Goal: Task Accomplishment & Management: Use online tool/utility

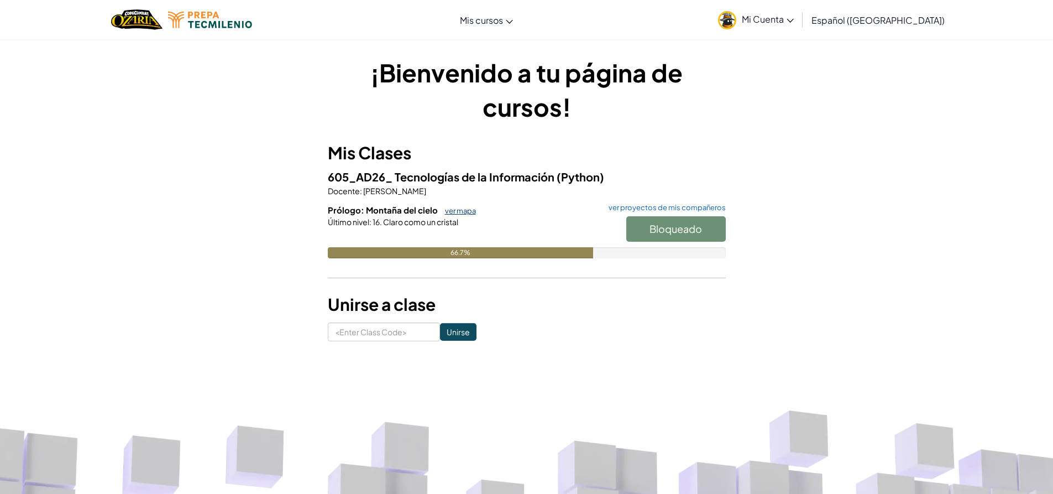
click at [457, 212] on link "ver mapa" at bounding box center [457, 210] width 36 height 9
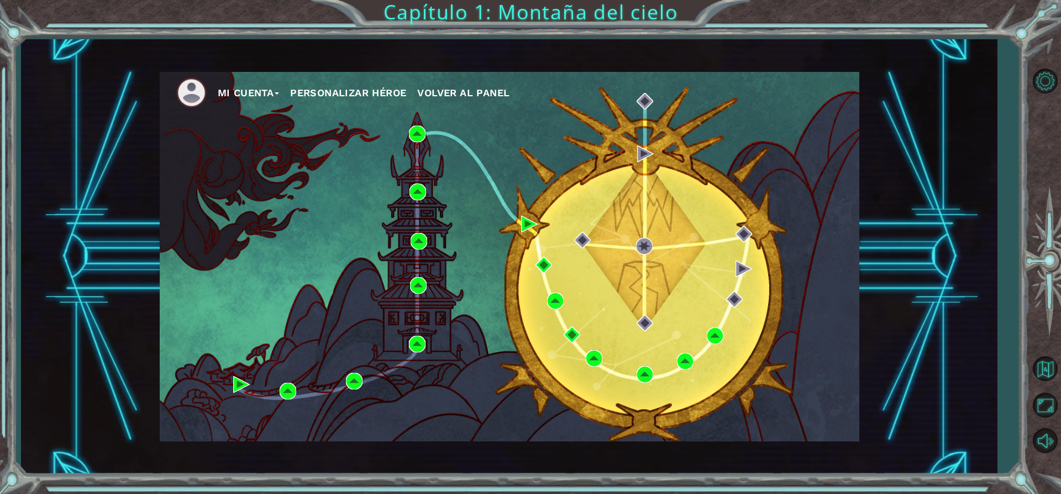
click at [944, 252] on div "Mi Cuenta Personalizar héroe Volver al panel" at bounding box center [509, 256] width 976 height 435
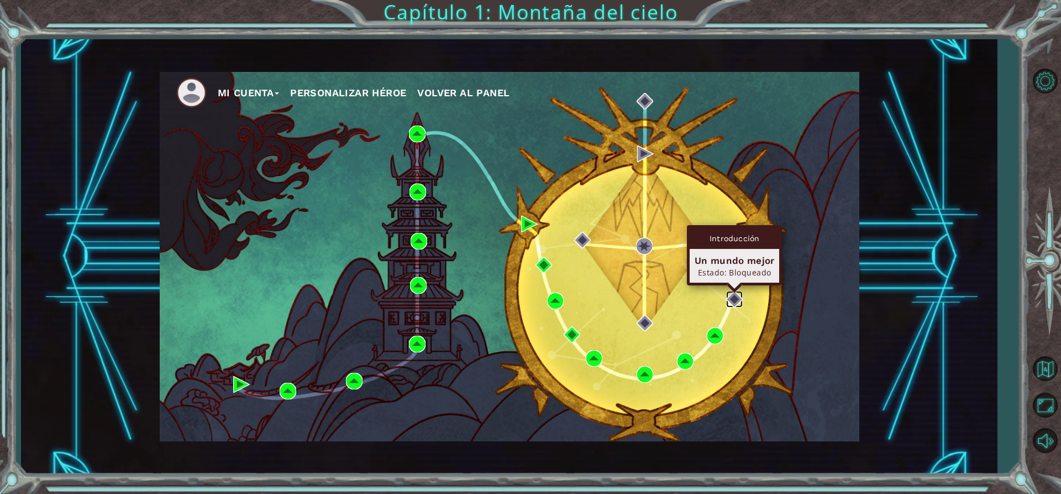
click at [733, 301] on img at bounding box center [734, 299] width 17 height 17
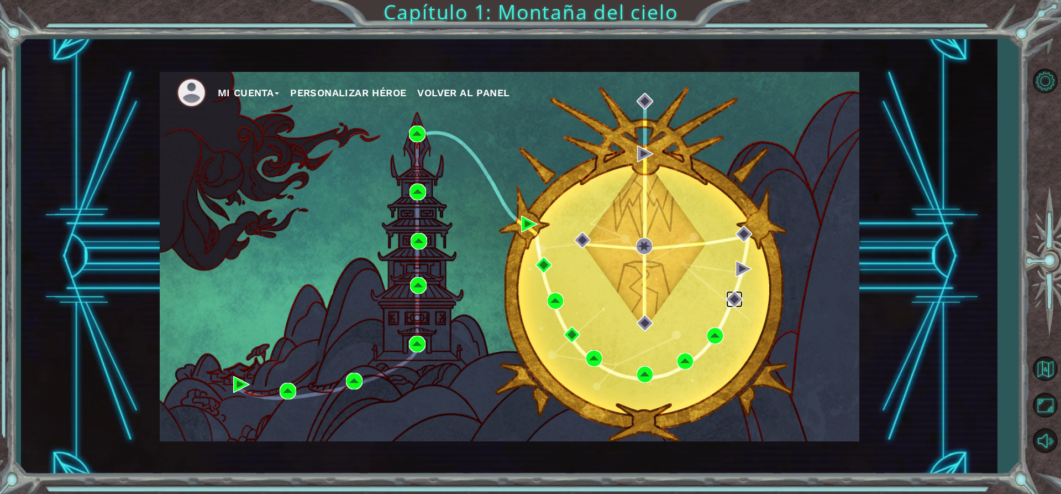
click at [739, 294] on img at bounding box center [734, 299] width 17 height 17
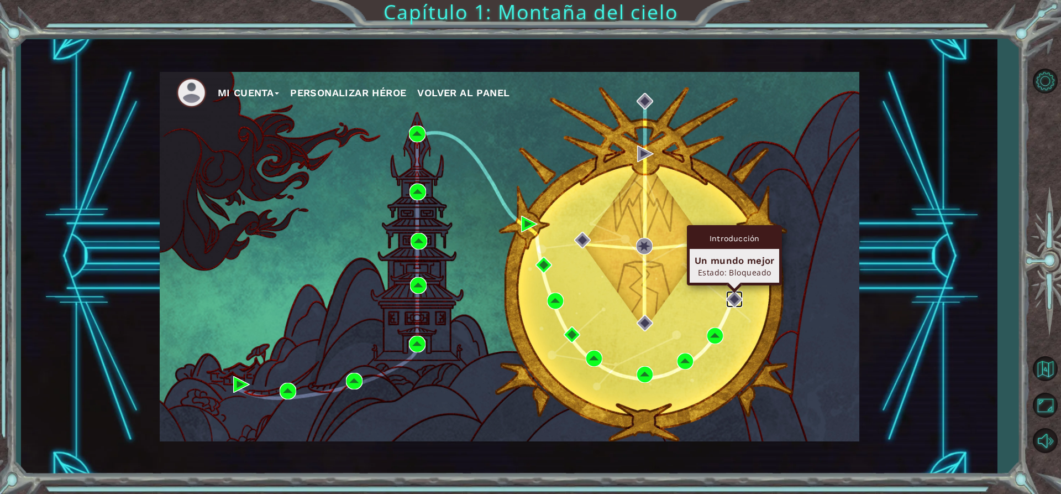
click at [728, 301] on img at bounding box center [734, 299] width 17 height 17
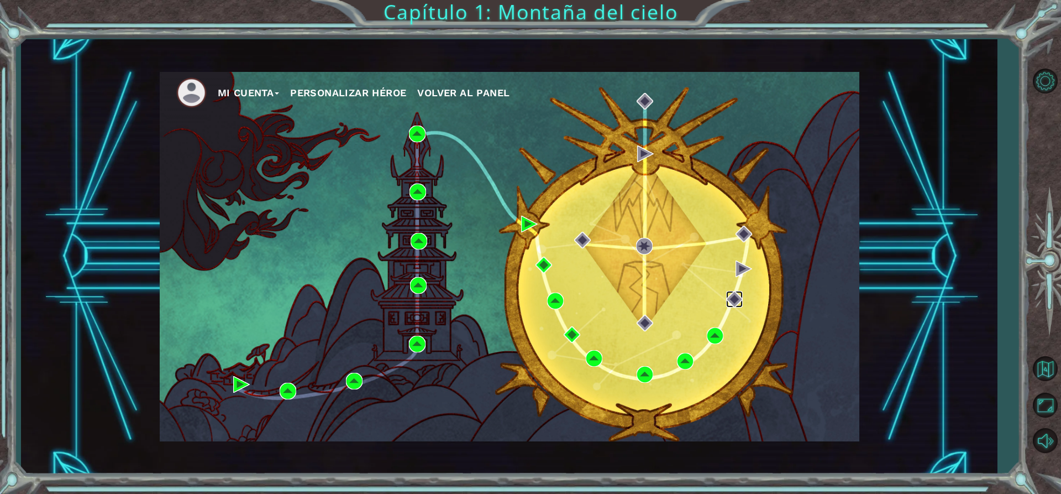
click at [734, 300] on img at bounding box center [734, 299] width 17 height 17
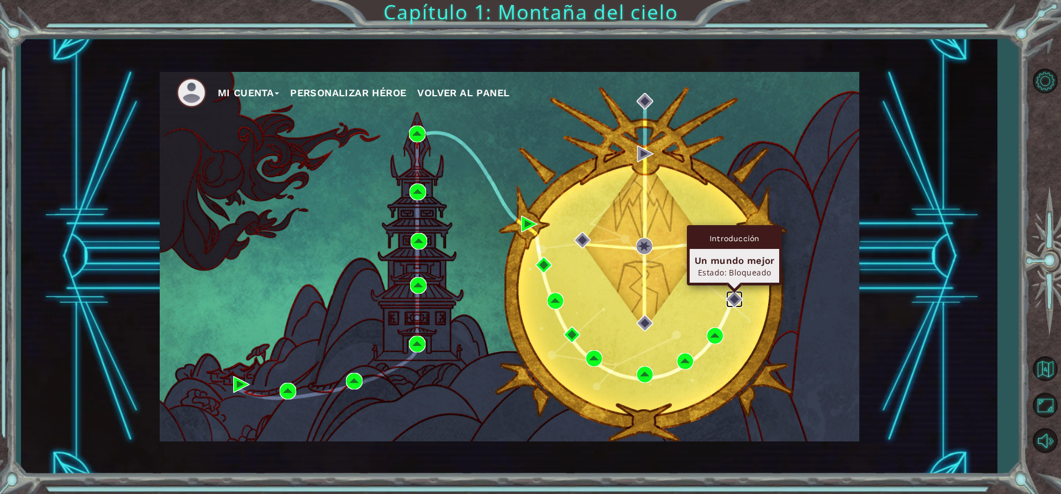
click at [735, 297] on img at bounding box center [734, 299] width 17 height 17
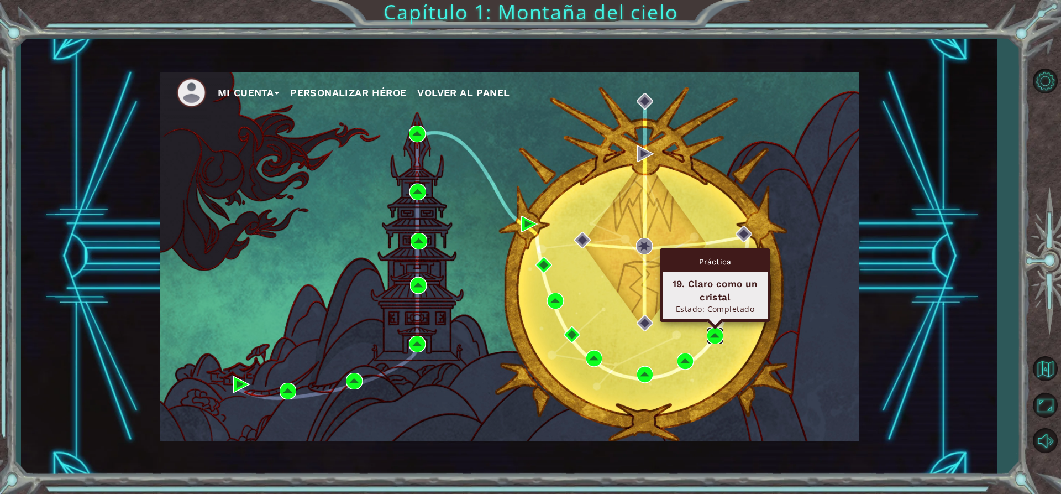
click at [719, 338] on img at bounding box center [715, 335] width 17 height 17
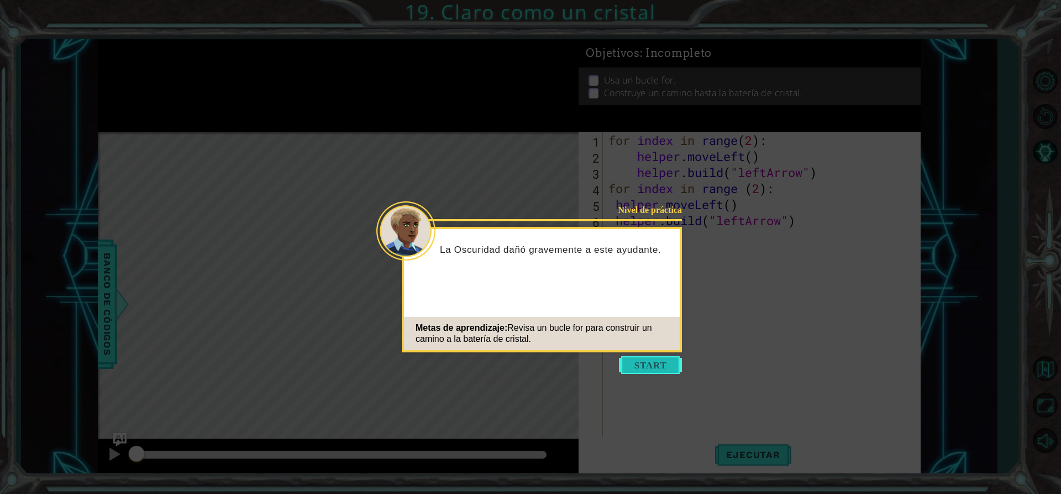
click at [655, 368] on button "Start" at bounding box center [650, 365] width 63 height 18
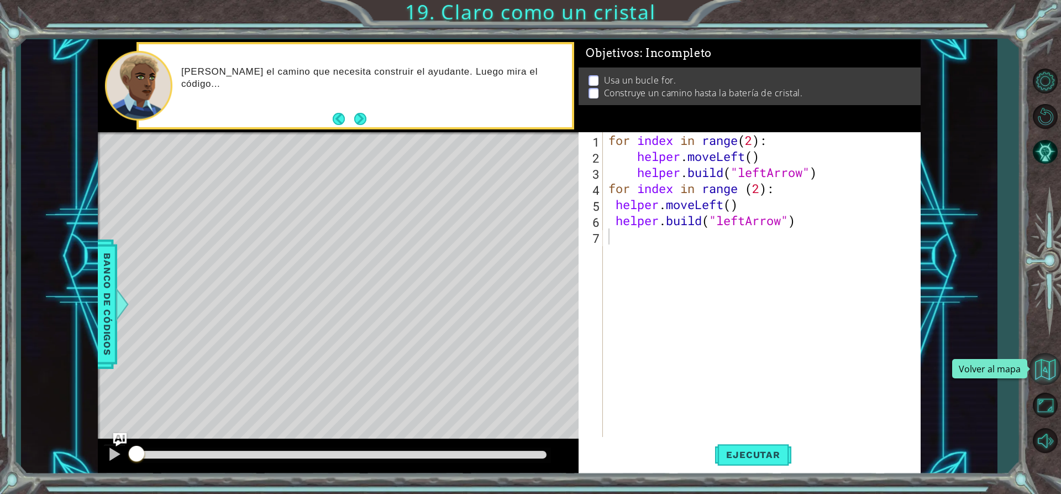
click at [1037, 371] on button "Volver al mapa" at bounding box center [1045, 369] width 32 height 32
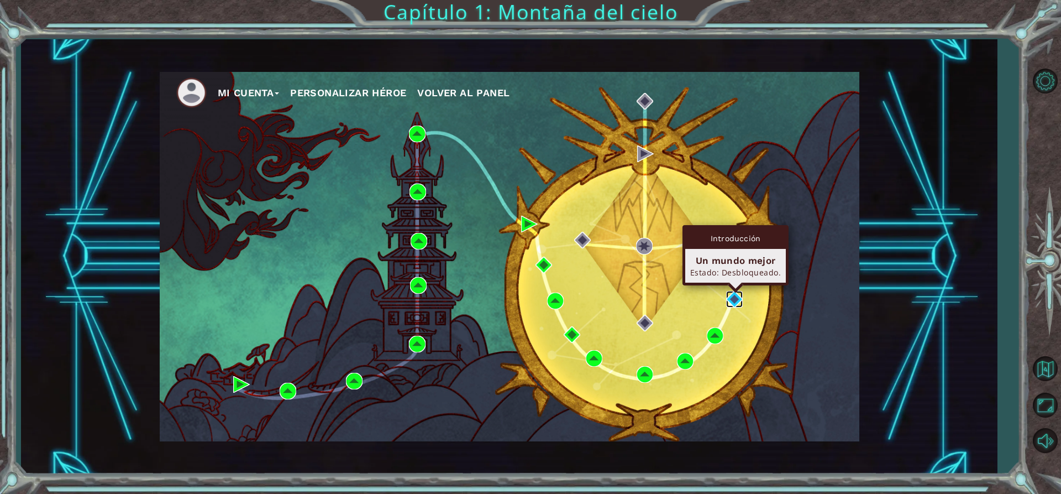
click at [737, 292] on img at bounding box center [734, 299] width 17 height 17
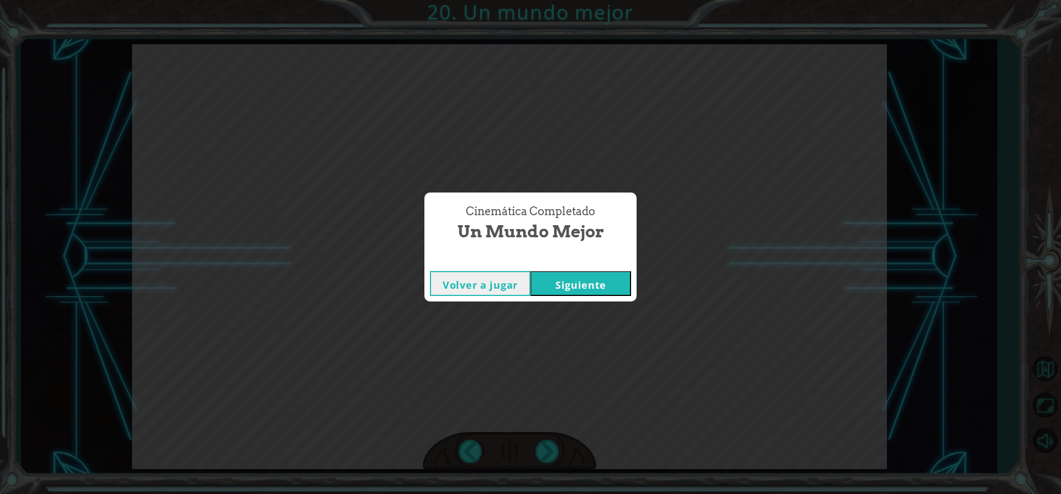
click at [595, 277] on button "Siguiente" at bounding box center [581, 283] width 101 height 25
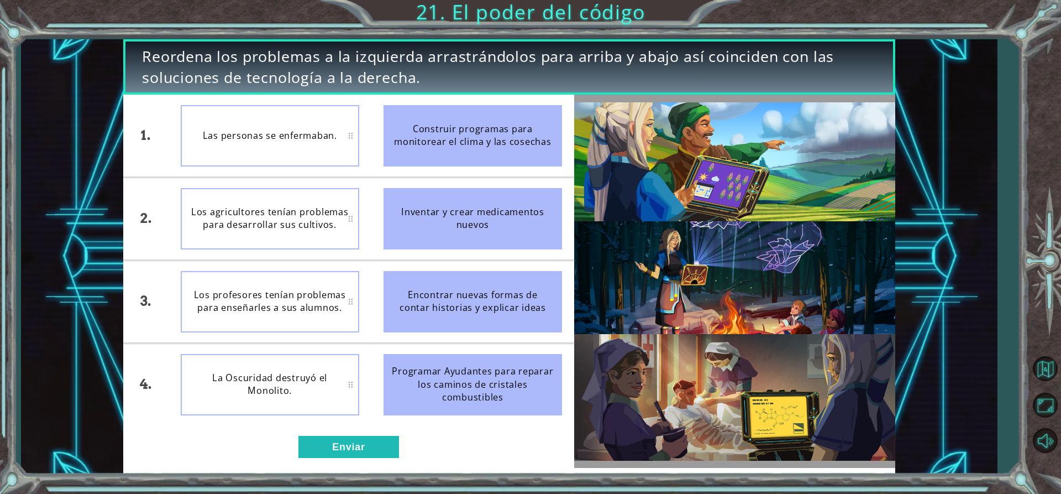
drag, startPoint x: 498, startPoint y: 224, endPoint x: 484, endPoint y: 158, distance: 67.8
click at [484, 158] on ul "Construir programas para monitorear el clima y las cosechas Inventar y crear me…" at bounding box center [472, 260] width 203 height 331
drag, startPoint x: 490, startPoint y: 229, endPoint x: 358, endPoint y: 165, distance: 147.6
click at [358, 165] on div "1. 2. 3. 4. Los agricultores tenían problemas para desarrollar sus cultivos. La…" at bounding box center [348, 260] width 451 height 331
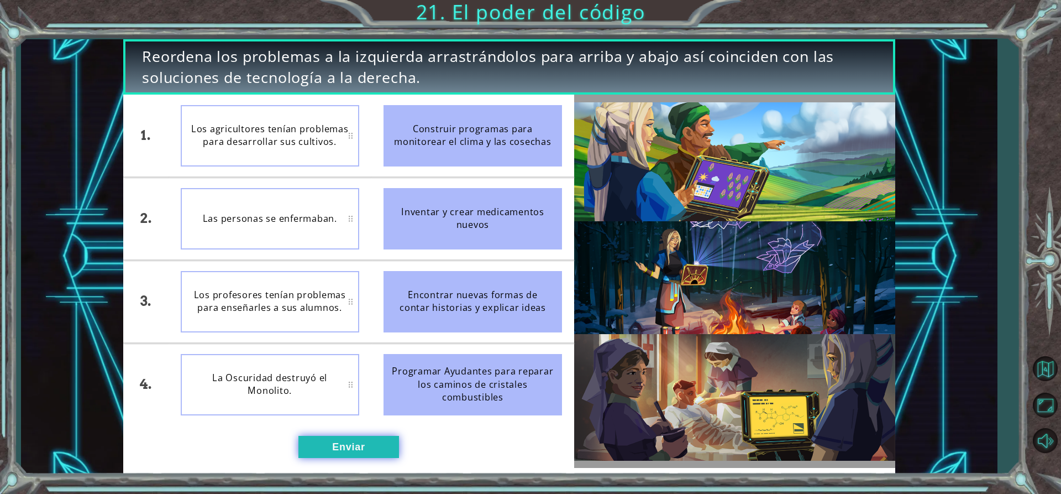
click at [357, 446] on button "Enviar" at bounding box center [349, 447] width 101 height 22
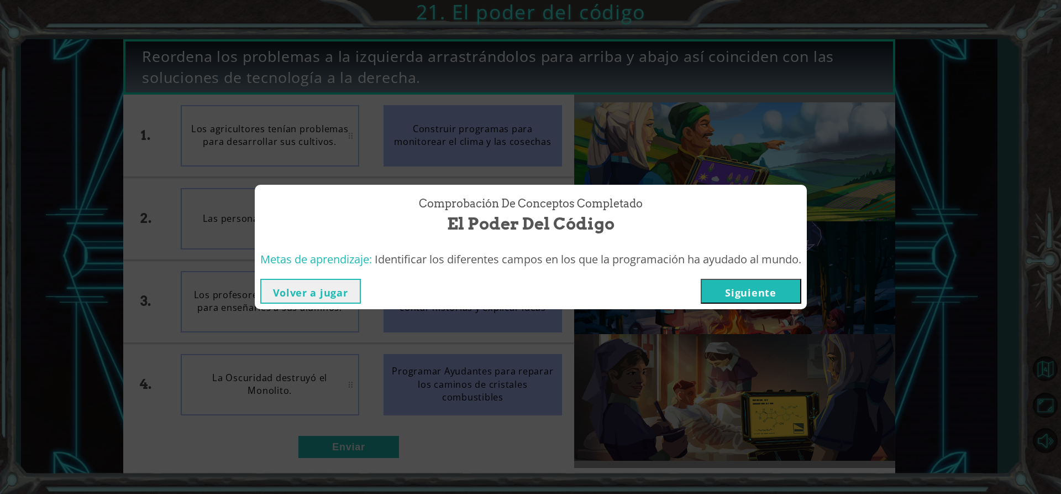
click at [747, 294] on button "Siguiente" at bounding box center [751, 291] width 101 height 25
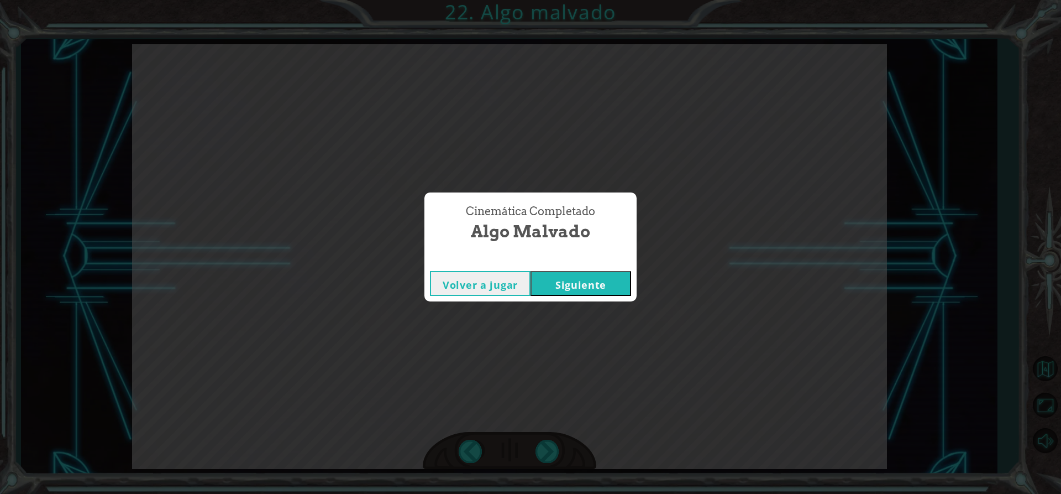
click at [605, 285] on button "Siguiente" at bounding box center [581, 283] width 101 height 25
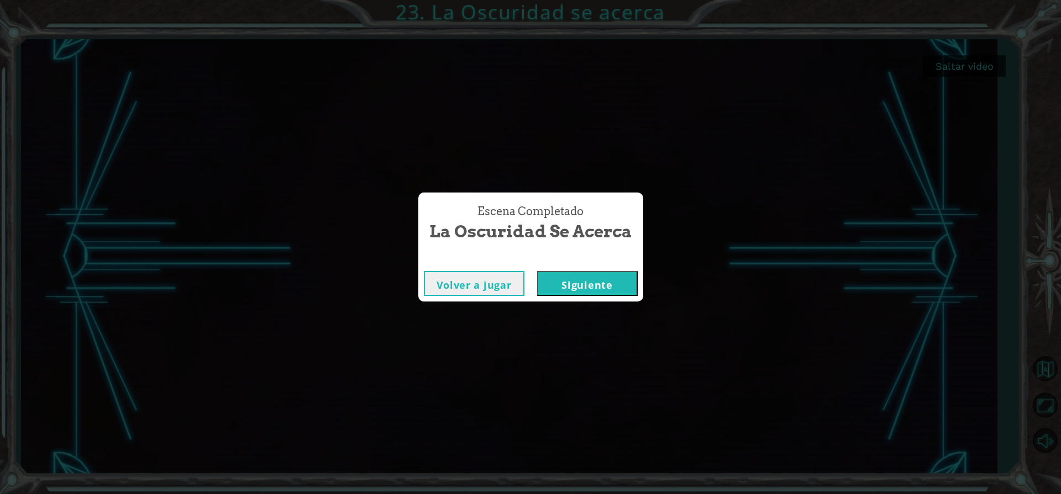
click at [607, 279] on button "Siguiente" at bounding box center [587, 283] width 101 height 25
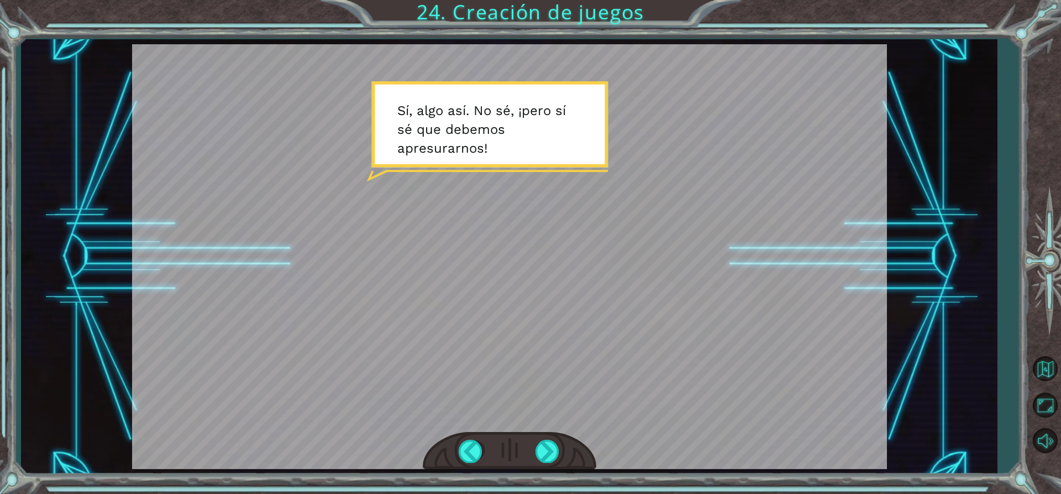
click at [539, 313] on div at bounding box center [509, 256] width 755 height 425
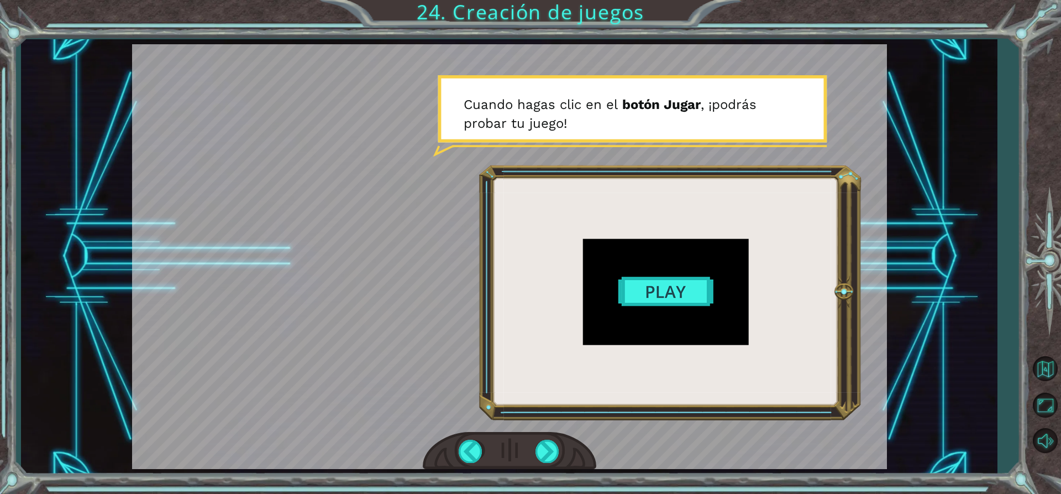
click at [676, 290] on div at bounding box center [509, 256] width 755 height 425
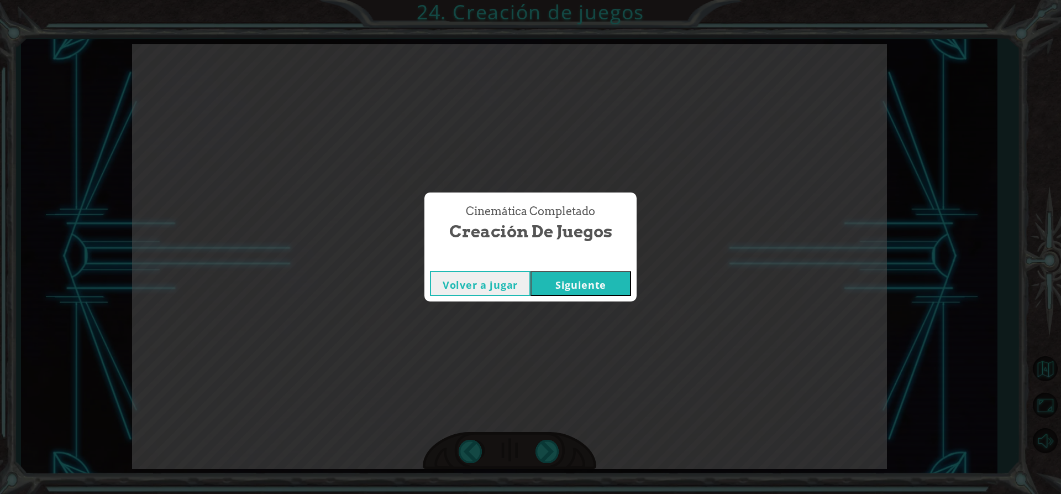
click at [609, 275] on button "Siguiente" at bounding box center [581, 283] width 101 height 25
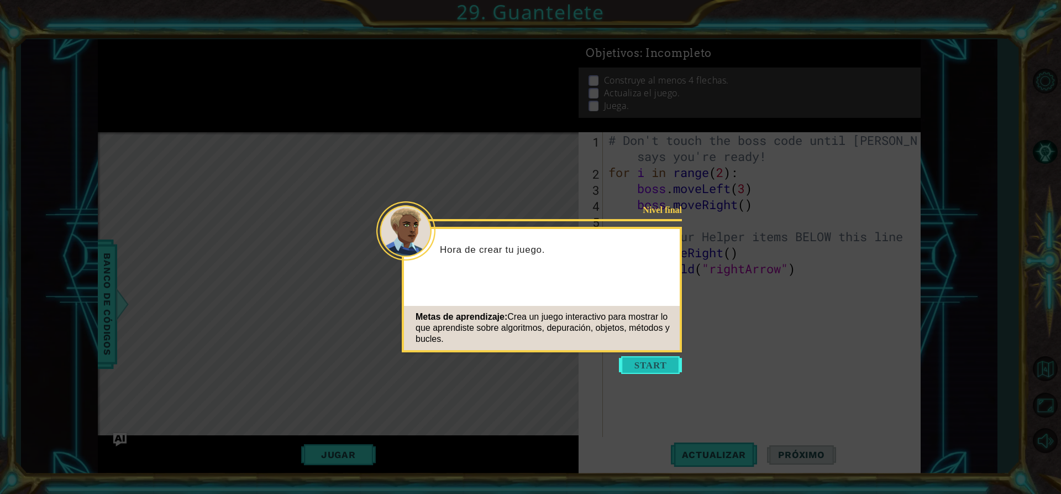
click at [636, 368] on button "Start" at bounding box center [650, 365] width 63 height 18
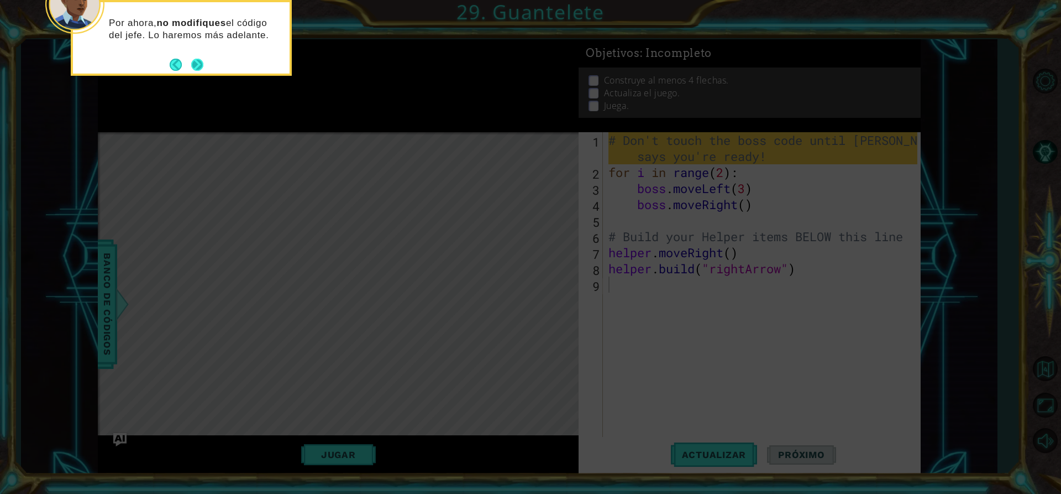
click at [203, 67] on button "Next" at bounding box center [197, 64] width 13 height 13
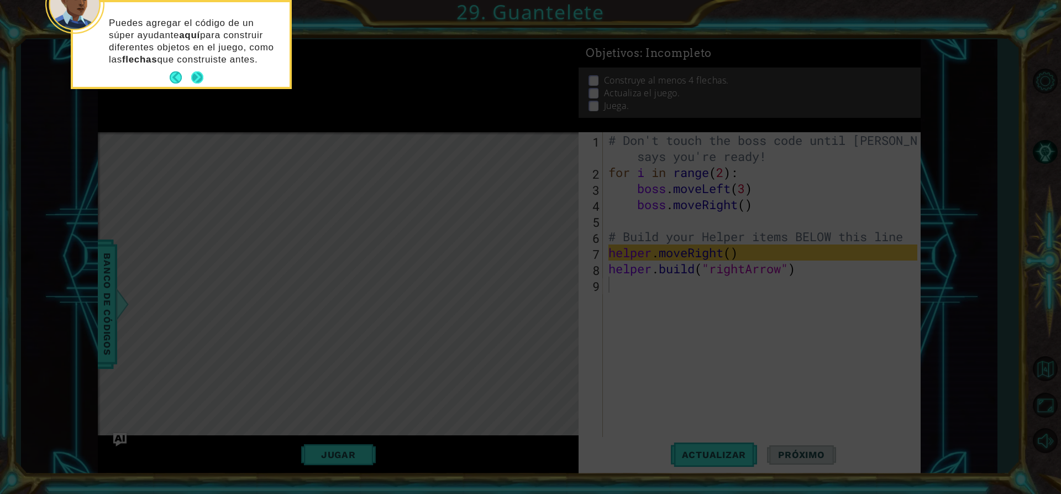
click at [195, 75] on button "Next" at bounding box center [197, 77] width 12 height 12
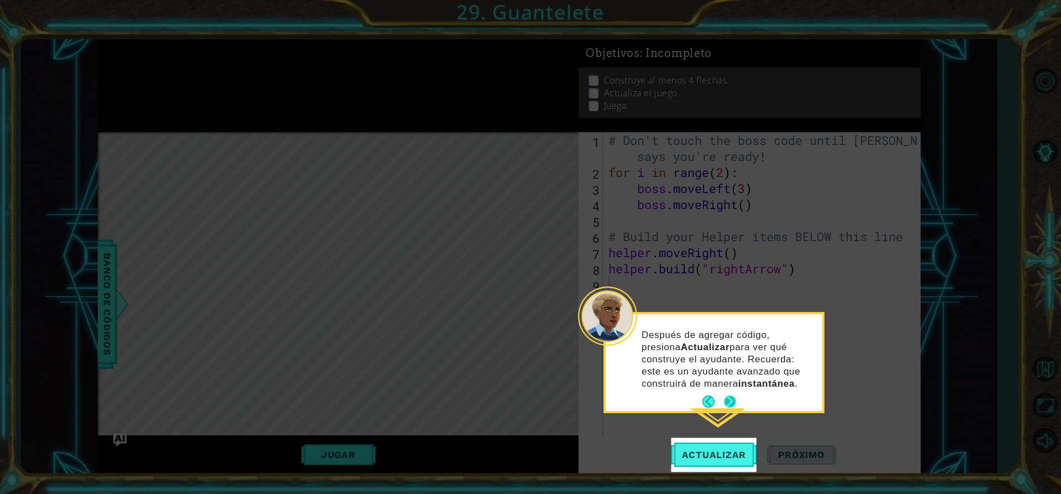
click at [731, 401] on button "Next" at bounding box center [730, 401] width 12 height 12
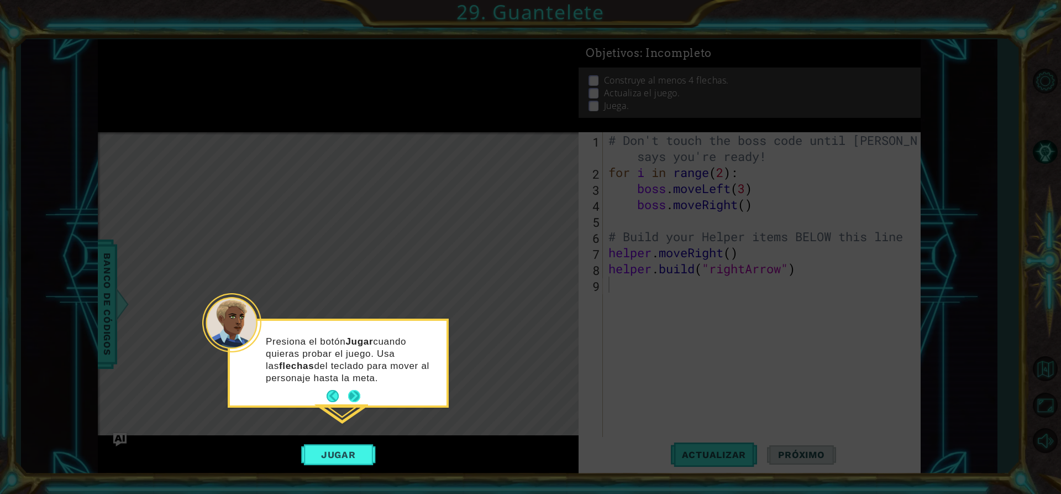
click at [361, 394] on div "Presiona el botón Jugar cuando quieras probar el juego. Usa las flechas del tec…" at bounding box center [338, 365] width 217 height 80
click at [360, 393] on button "Next" at bounding box center [354, 396] width 14 height 14
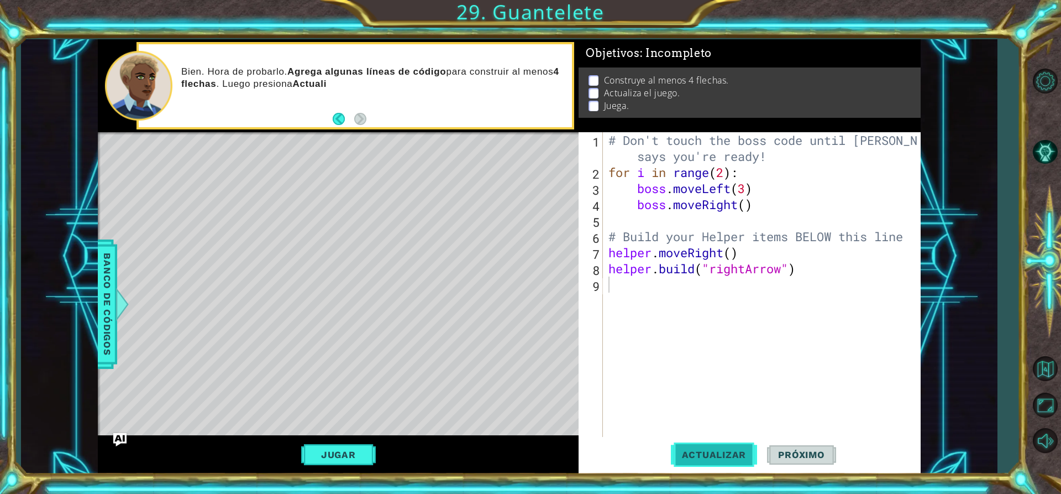
click at [703, 456] on span "Actualizar" at bounding box center [714, 454] width 87 height 11
click at [336, 119] on button "Back" at bounding box center [344, 119] width 22 height 12
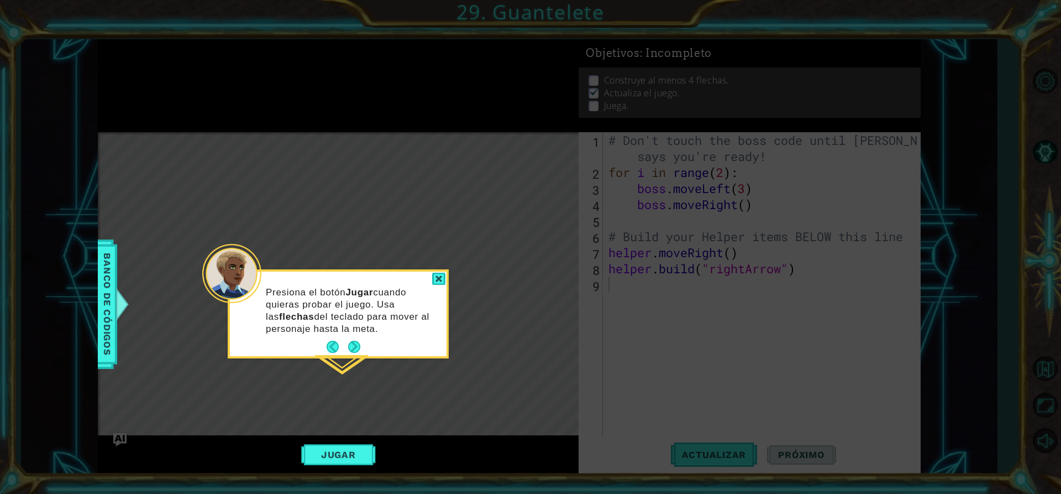
click at [360, 334] on p "Presiona el botón Jugar cuando quieras probar el juego. Usa las flechas del tec…" at bounding box center [352, 310] width 173 height 49
click at [359, 342] on button "Next" at bounding box center [354, 347] width 12 height 12
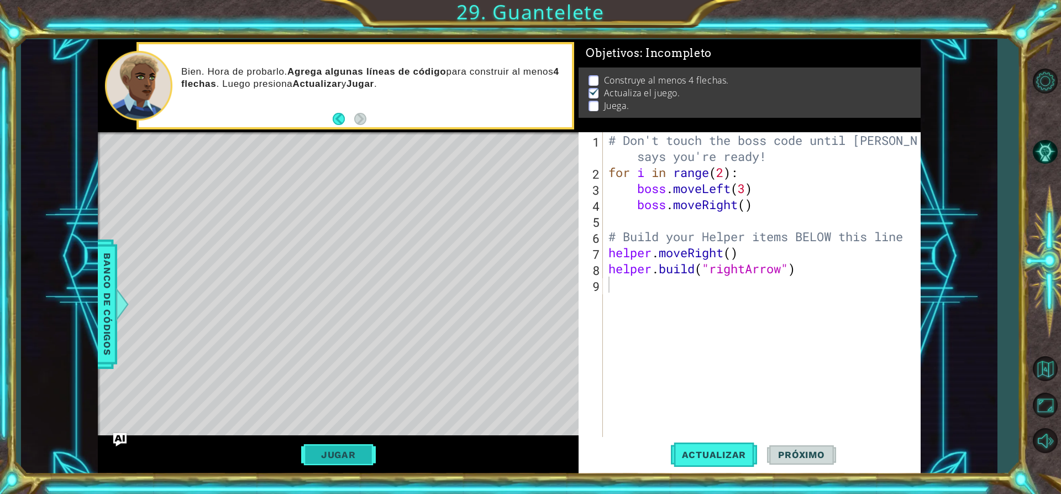
click at [360, 456] on button "Jugar" at bounding box center [338, 454] width 75 height 21
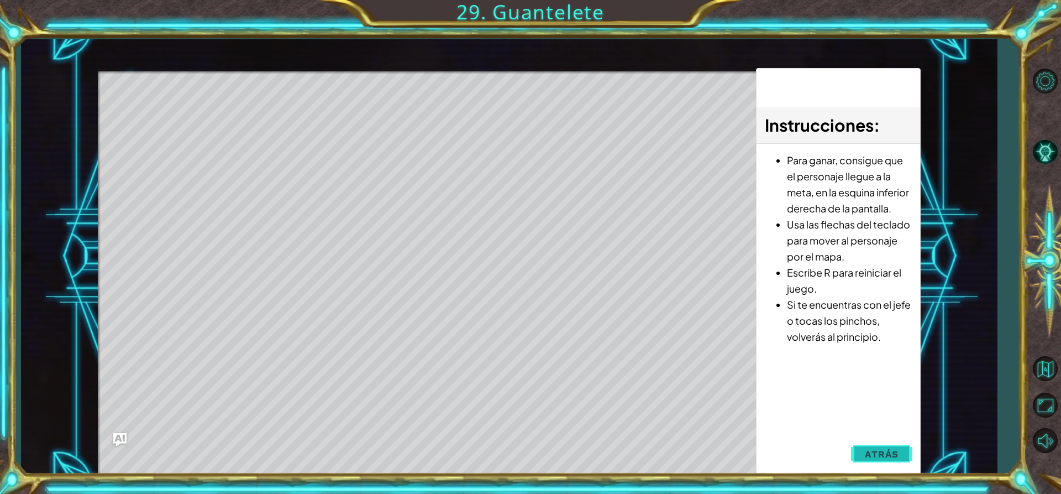
click at [882, 457] on span "Atrás" at bounding box center [882, 453] width 34 height 11
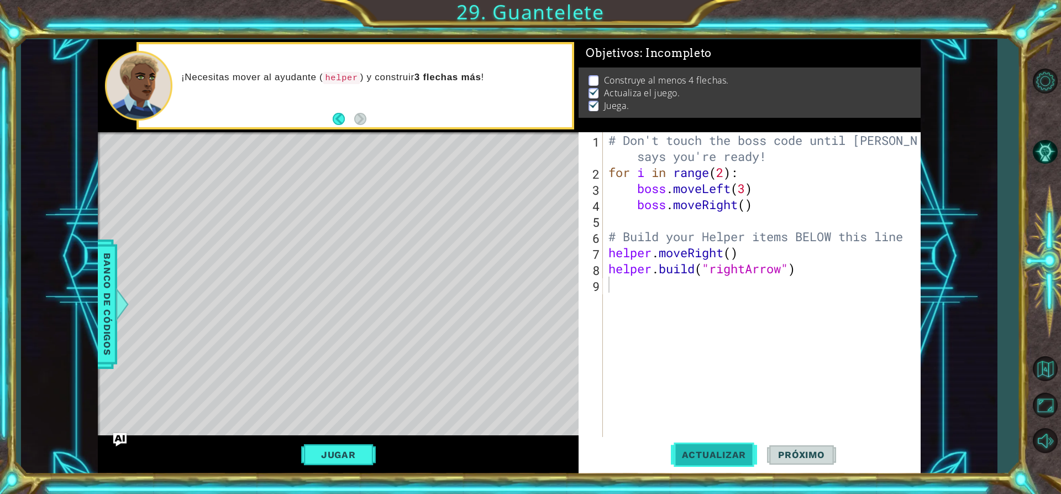
click at [735, 447] on button "Actualizar" at bounding box center [714, 454] width 87 height 34
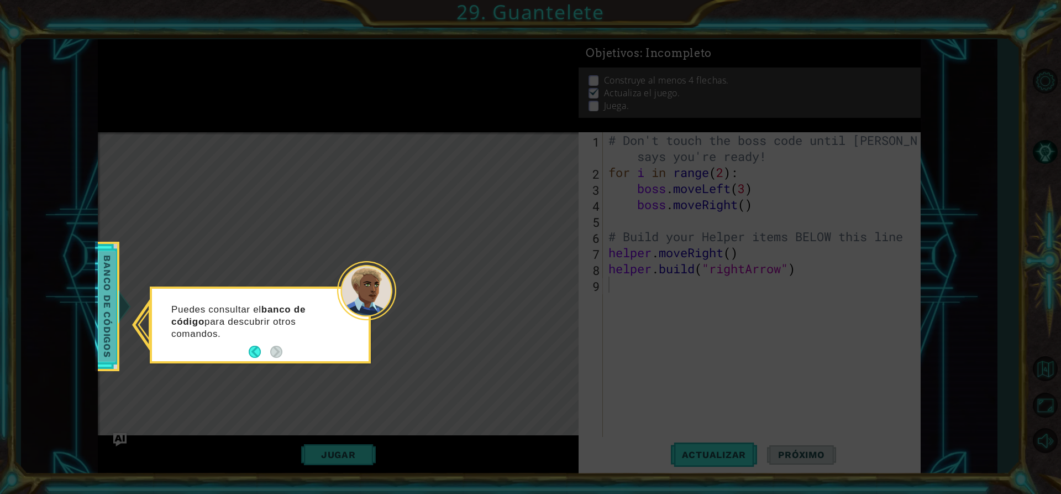
click at [117, 310] on div at bounding box center [124, 306] width 14 height 33
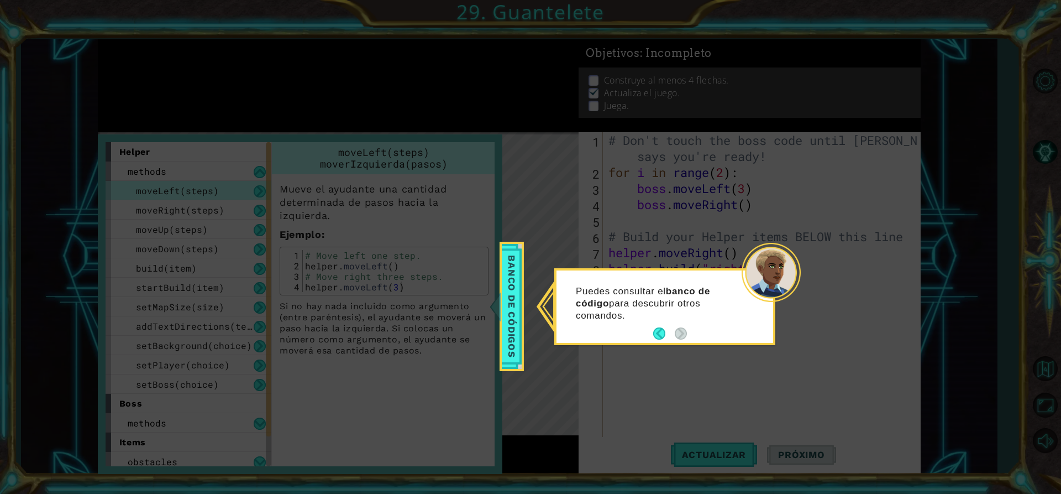
drag, startPoint x: 605, startPoint y: 349, endPoint x: 609, endPoint y: 342, distance: 7.7
click at [606, 347] on icon at bounding box center [530, 247] width 1061 height 494
click at [662, 331] on button "Back" at bounding box center [664, 333] width 22 height 12
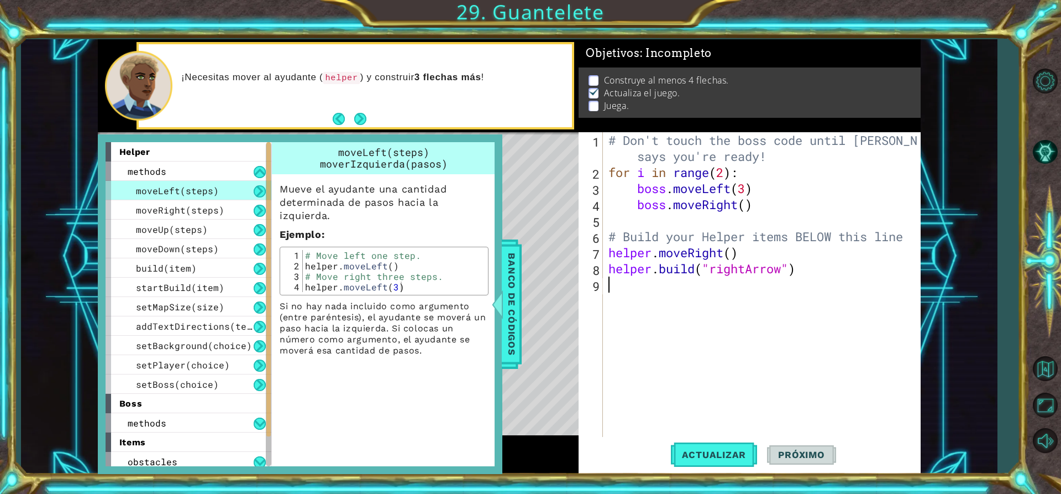
click at [807, 332] on div "# Don't touch the boss code until Vega says you're ready! for i in range ( 2 ) …" at bounding box center [764, 308] width 317 height 353
click at [506, 291] on span "Banco de códigos" at bounding box center [512, 304] width 18 height 114
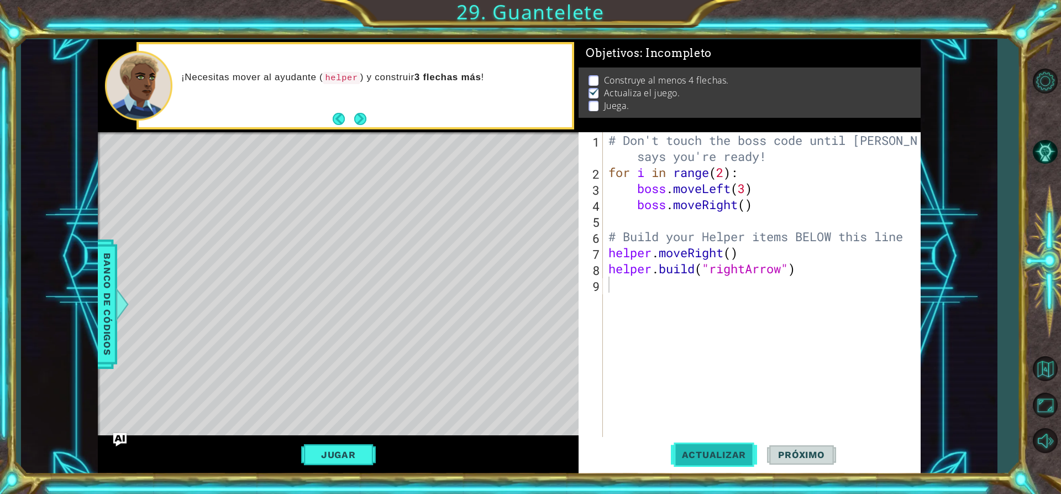
click at [719, 448] on button "Actualizar" at bounding box center [714, 454] width 87 height 34
click at [352, 459] on button "Jugar" at bounding box center [338, 454] width 75 height 21
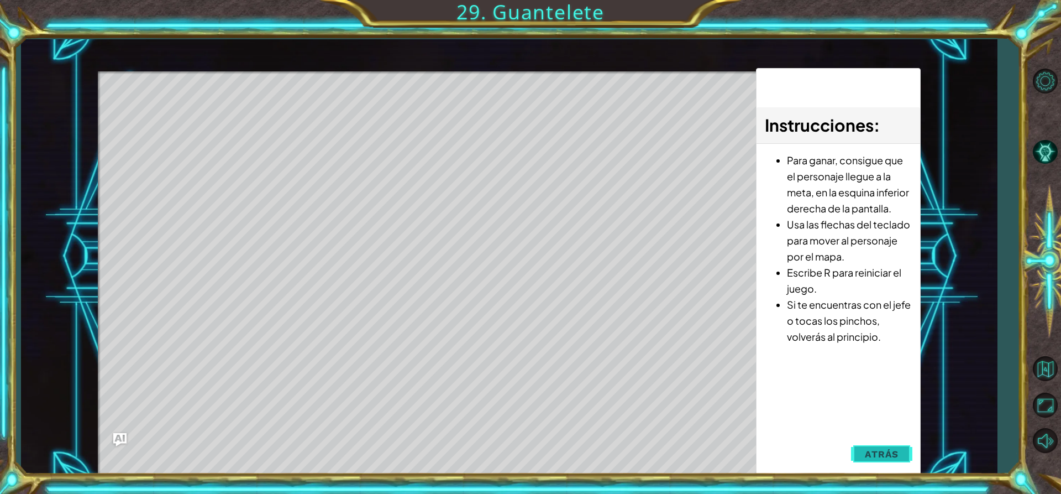
click at [866, 453] on button "Atrás" at bounding box center [881, 454] width 61 height 22
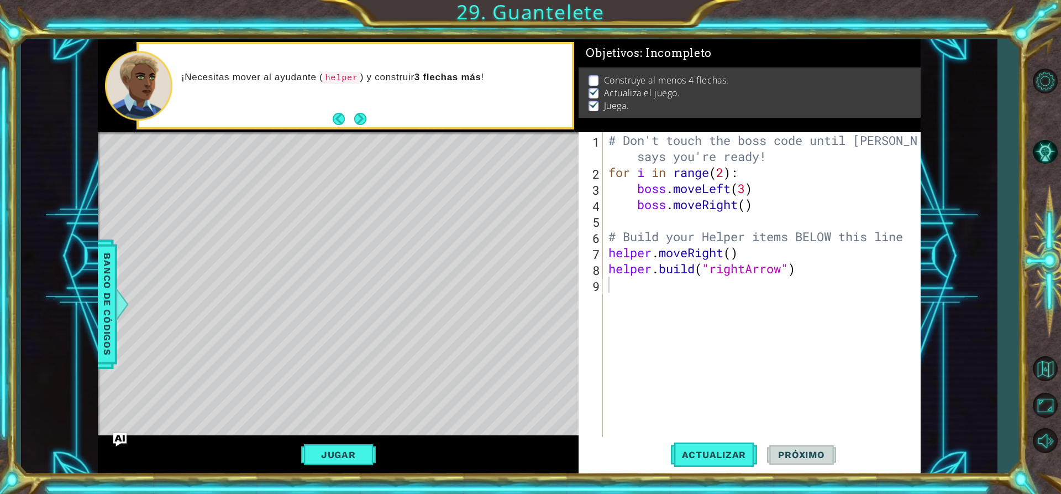
drag, startPoint x: 107, startPoint y: 265, endPoint x: 98, endPoint y: 261, distance: 10.4
click at [104, 264] on span "Banco de códigos" at bounding box center [107, 304] width 18 height 114
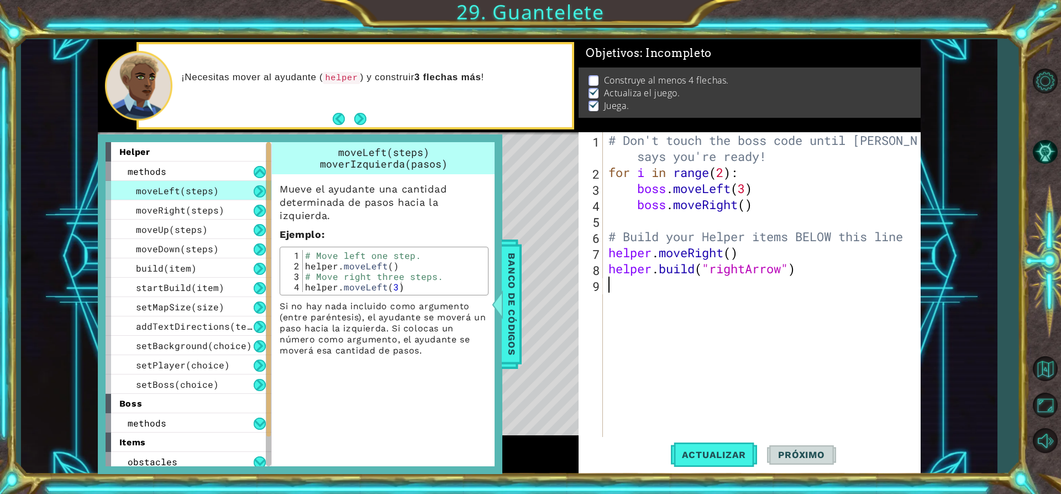
drag, startPoint x: 663, startPoint y: 346, endPoint x: 671, endPoint y: 361, distance: 17.6
click at [673, 349] on div "# Don't touch the boss code until Vega says you're ready! for i in range ( 2 ) …" at bounding box center [764, 308] width 317 height 353
click at [513, 337] on span "Banco de códigos" at bounding box center [512, 304] width 18 height 114
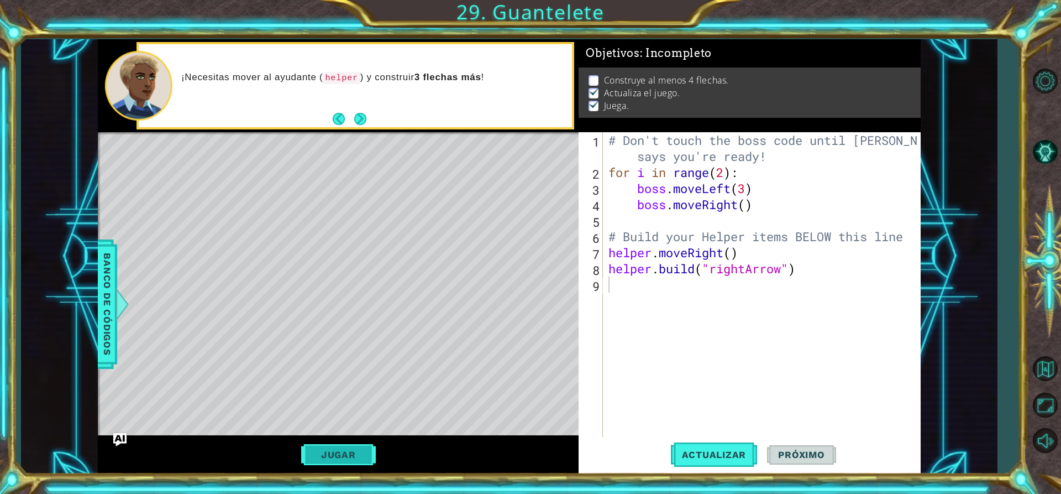
click at [321, 453] on button "Jugar" at bounding box center [338, 454] width 75 height 21
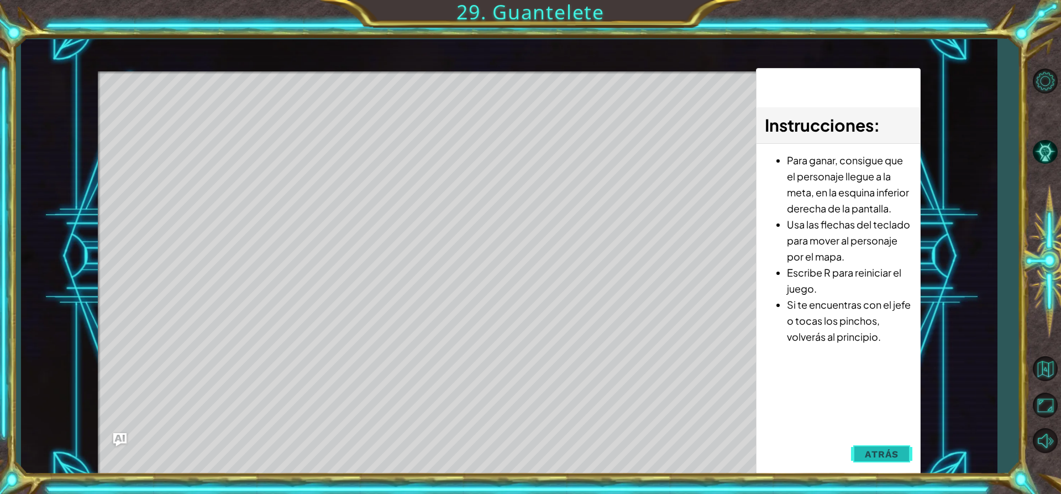
click at [880, 457] on span "Atrás" at bounding box center [882, 453] width 34 height 11
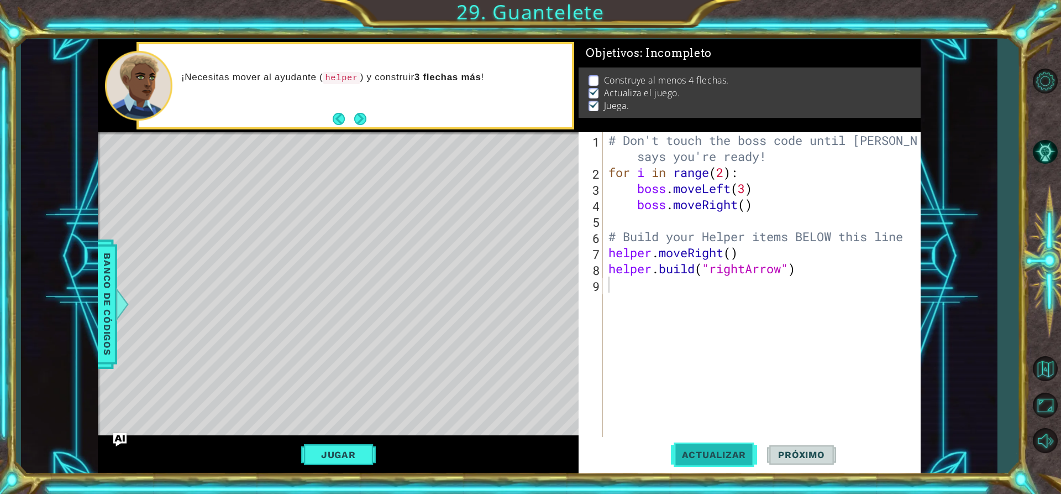
click at [703, 447] on button "Actualizar" at bounding box center [714, 454] width 87 height 34
click at [105, 283] on span "Banco de códigos" at bounding box center [107, 304] width 18 height 114
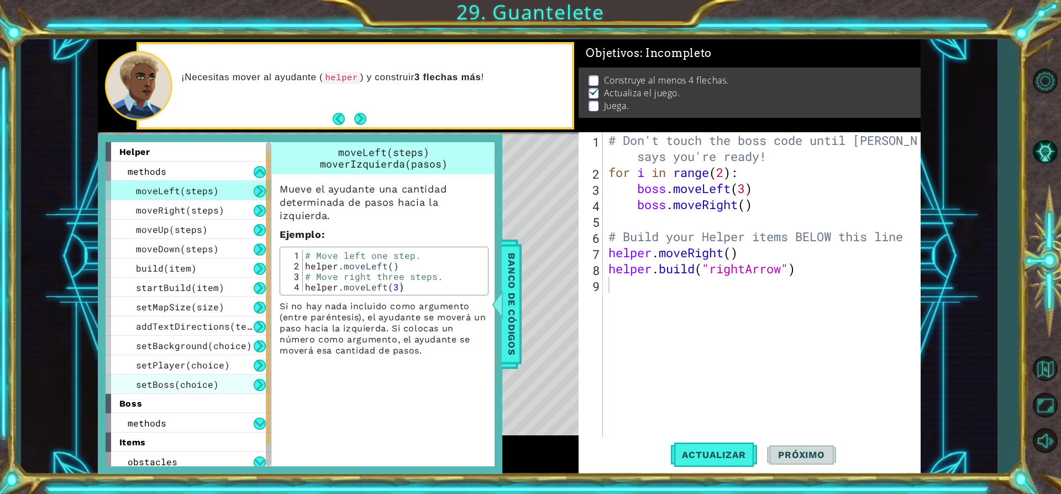
scroll to position [62, 0]
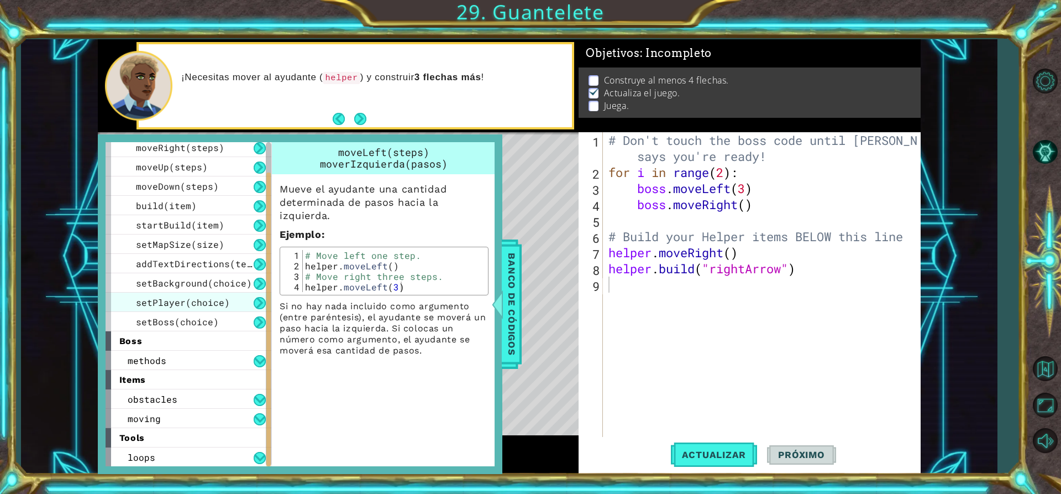
click at [189, 302] on span "setPlayer(choice)" at bounding box center [183, 302] width 94 height 12
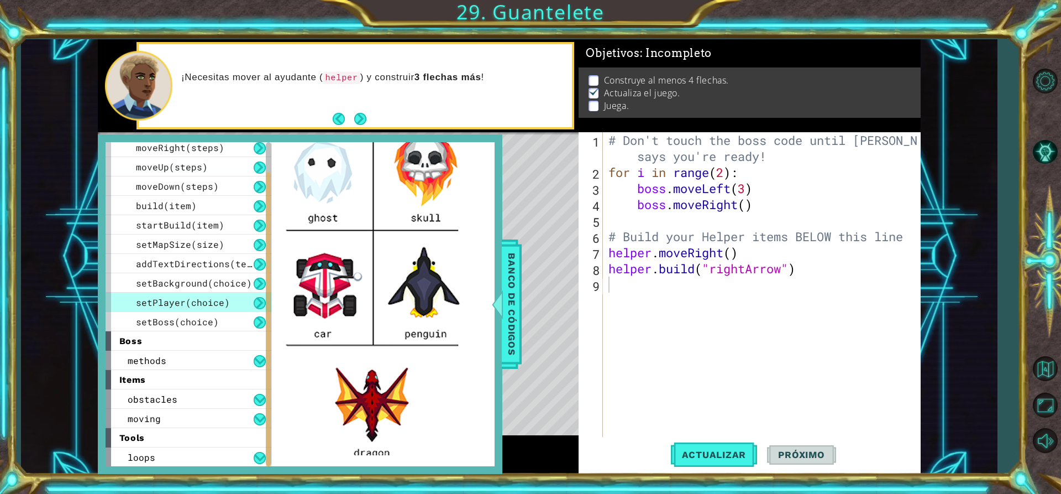
scroll to position [332, 0]
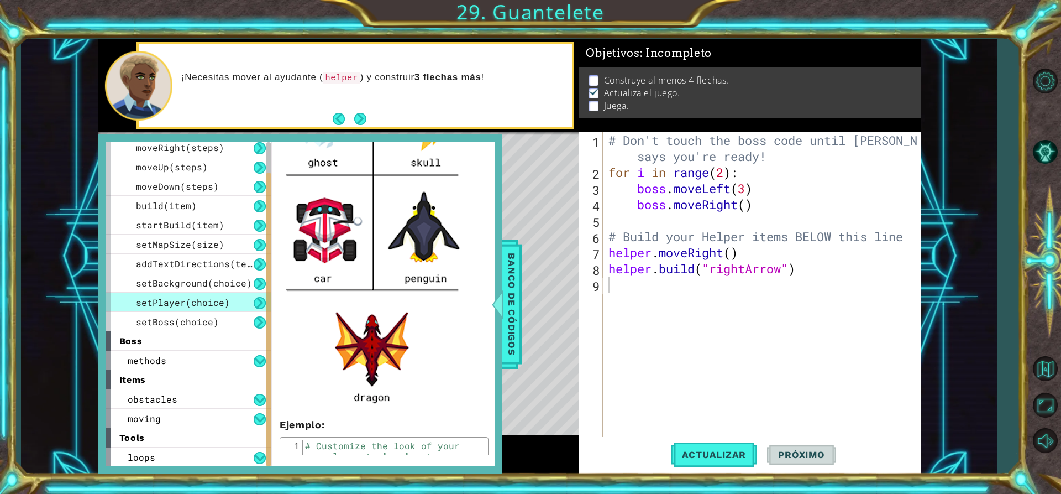
click at [418, 275] on img at bounding box center [376, 181] width 193 height 461
click at [421, 248] on img at bounding box center [376, 181] width 193 height 461
click at [413, 246] on img at bounding box center [376, 181] width 193 height 461
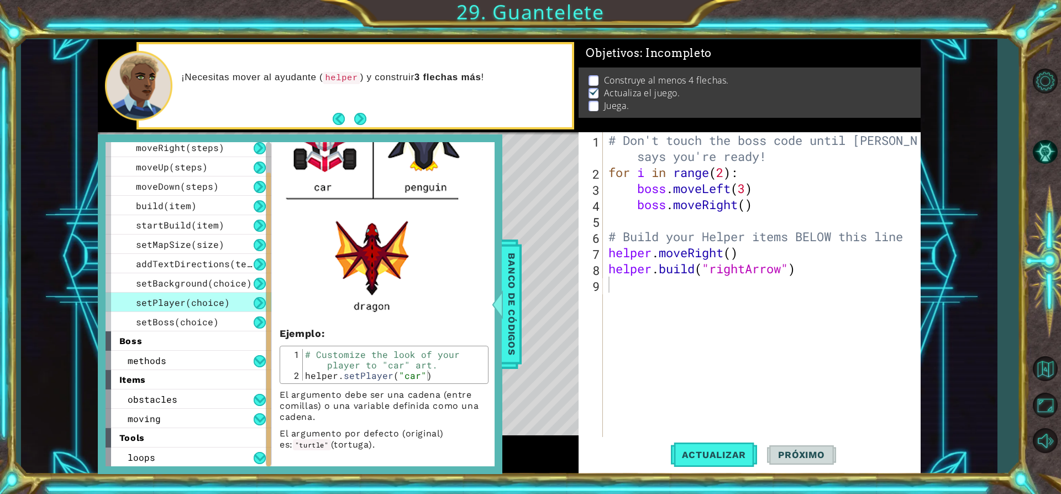
scroll to position [202, 0]
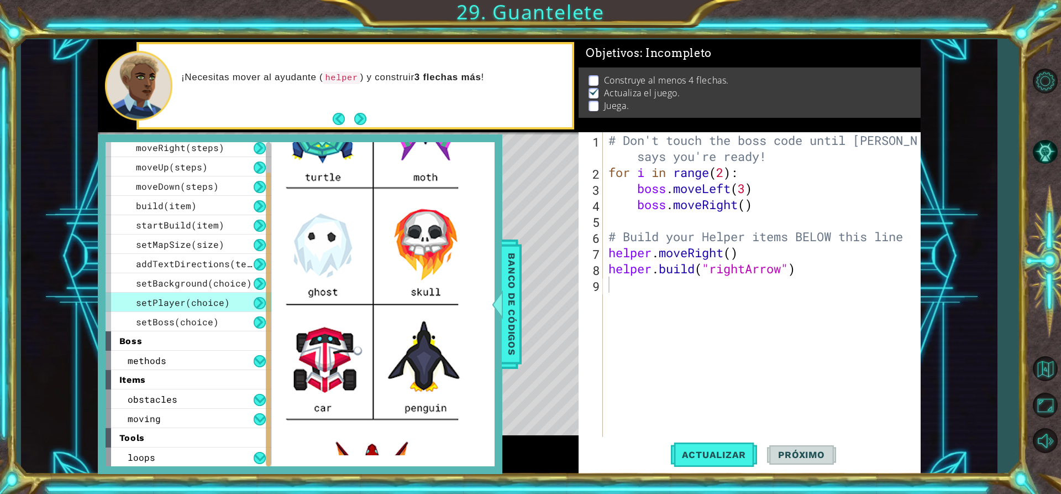
click at [442, 348] on img at bounding box center [376, 311] width 193 height 461
click at [431, 341] on img at bounding box center [376, 311] width 193 height 461
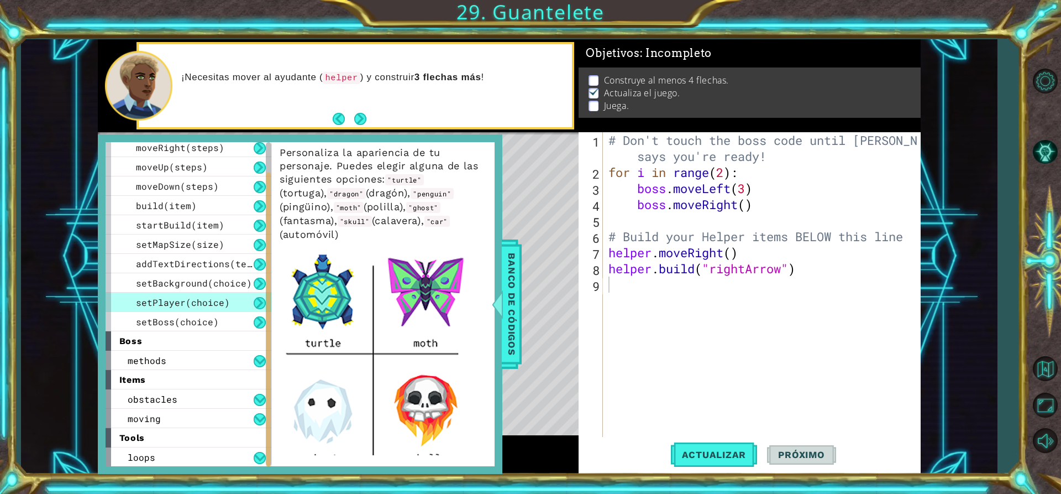
scroll to position [0, 0]
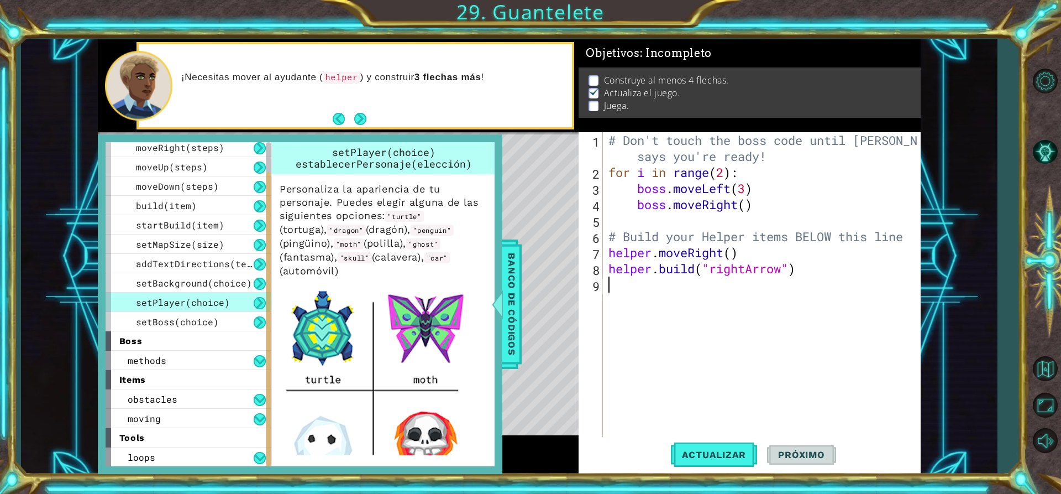
click at [727, 343] on div "# Don't touch the boss code until Vega says you're ready! for i in range ( 2 ) …" at bounding box center [764, 308] width 317 height 353
click at [681, 282] on div "# Don't touch the boss code until Vega says you're ready! for i in range ( 2 ) …" at bounding box center [764, 308] width 317 height 353
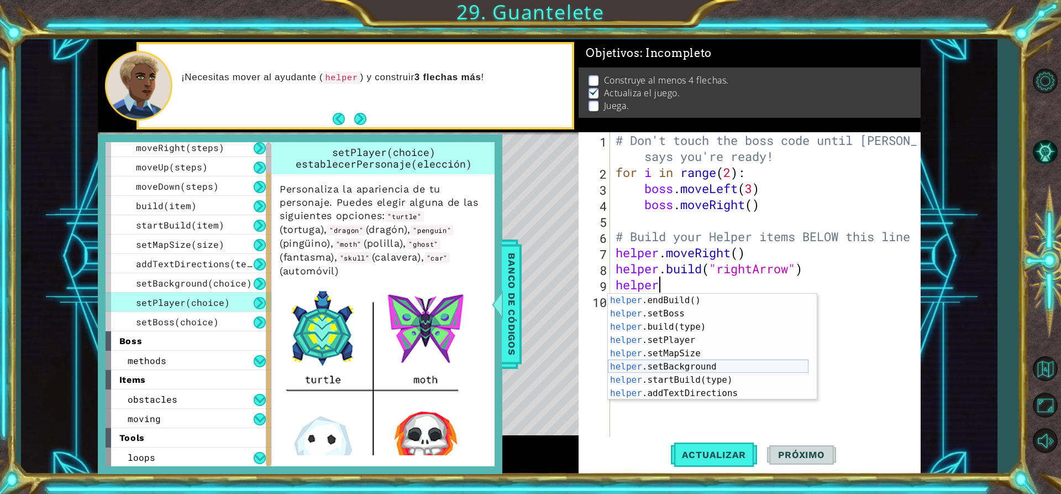
scroll to position [66, 0]
click at [679, 342] on div "helper .endBuild() Toca enter helper .setBoss Toca enter helper .build(type) To…" at bounding box center [708, 360] width 201 height 133
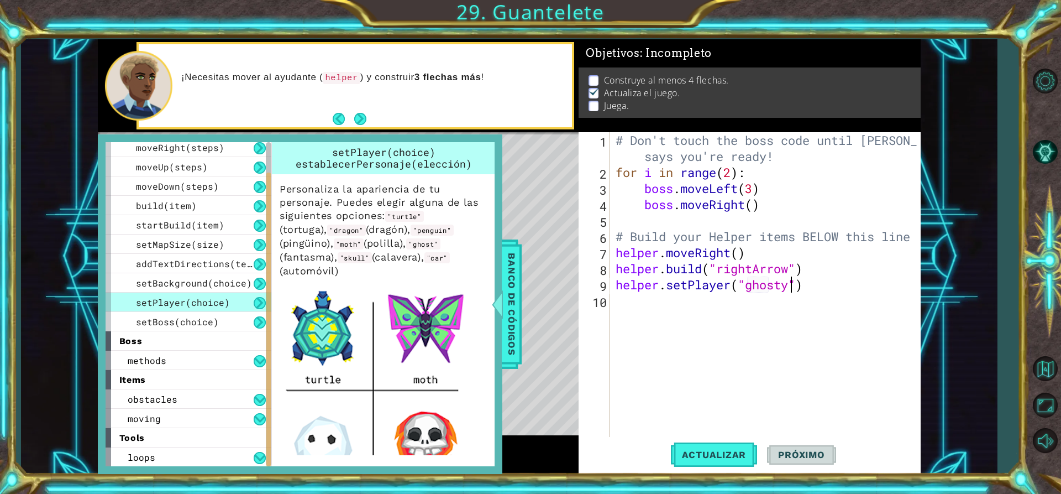
scroll to position [0, 8]
type textarea "helper.setPlayer("ghost")"
type textarea "}"
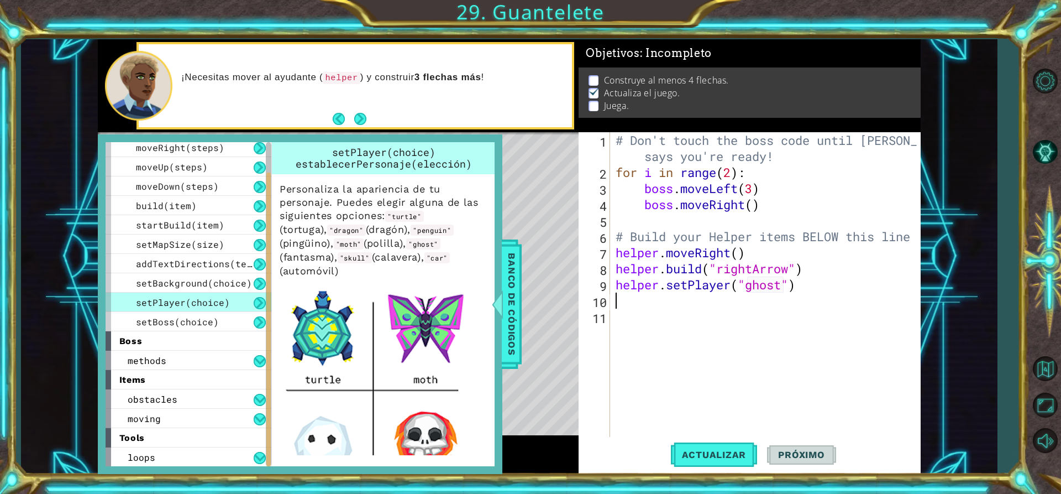
type textarea "helper.setPlayer("ghost")"
click at [746, 370] on div "# Don't touch the boss code until Vega says you're ready! for i in range ( 2 ) …" at bounding box center [769, 308] width 310 height 353
click at [511, 328] on span "Banco de códigos" at bounding box center [512, 304] width 18 height 114
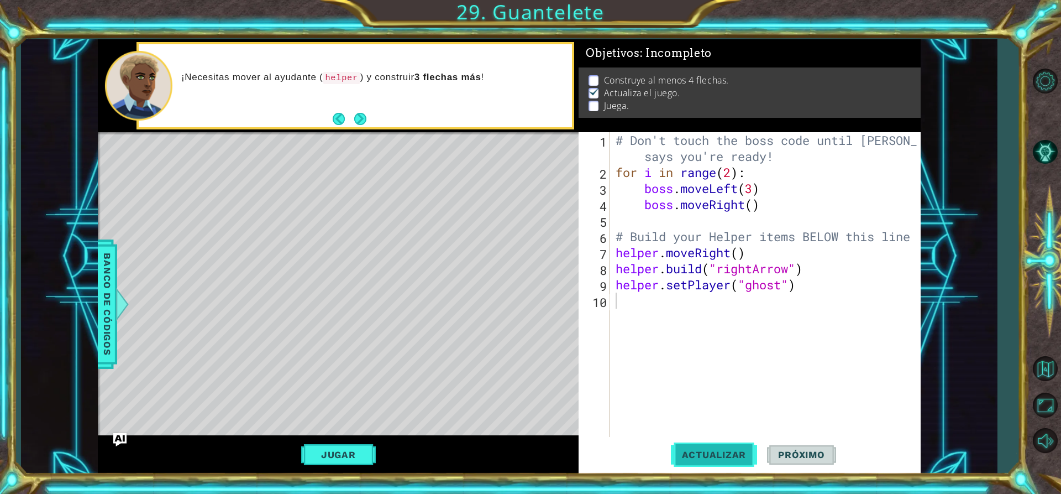
click at [711, 450] on span "Actualizar" at bounding box center [714, 454] width 87 height 11
click at [343, 452] on button "Jugar" at bounding box center [338, 454] width 75 height 21
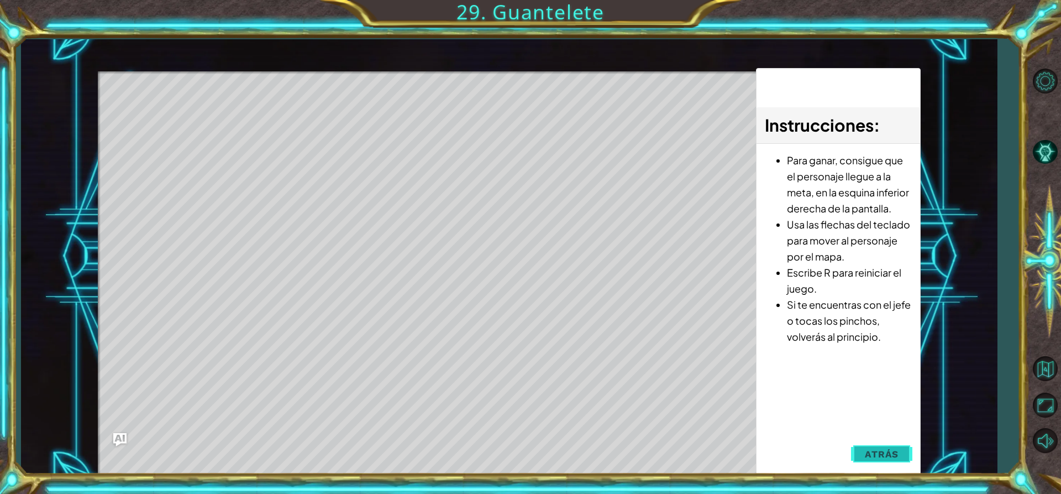
click at [902, 455] on button "Atrás" at bounding box center [881, 454] width 61 height 22
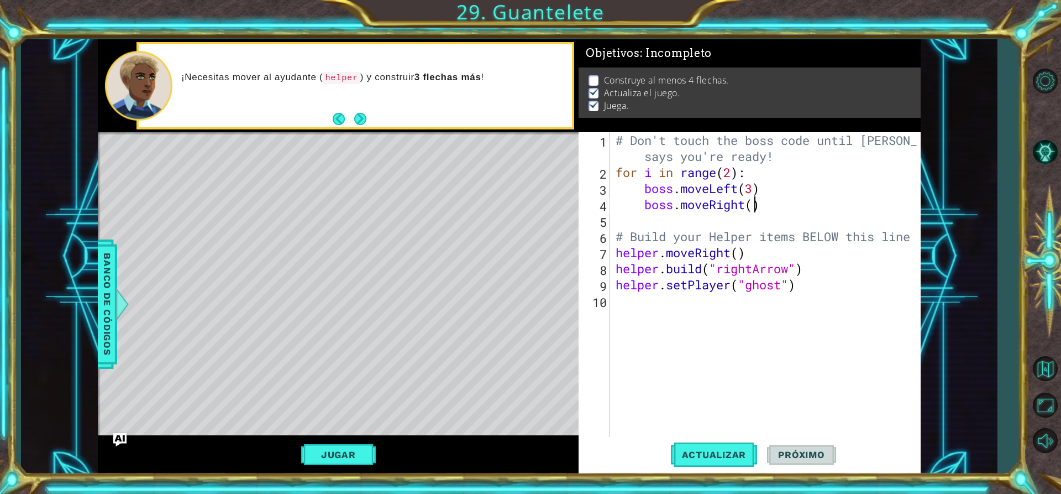
click at [758, 205] on div "# Don't touch the boss code until Vega says you're ready! for i in range ( 2 ) …" at bounding box center [769, 308] width 310 height 353
type textarea "boss.moveRight(6)"
click at [732, 398] on div "# Don't touch the boss code until Vega says you're ready! for i in range ( 2 ) …" at bounding box center [769, 308] width 310 height 353
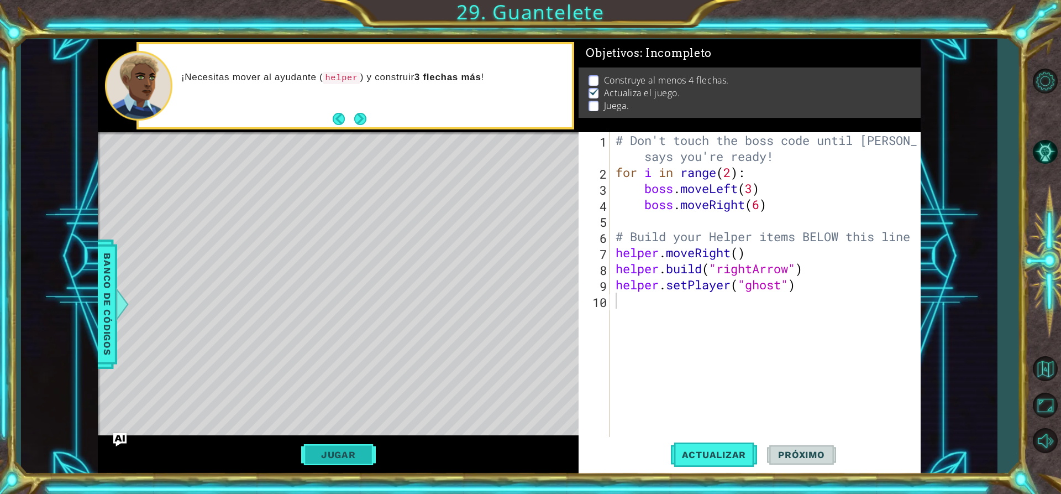
click at [342, 444] on button "Jugar" at bounding box center [338, 454] width 75 height 21
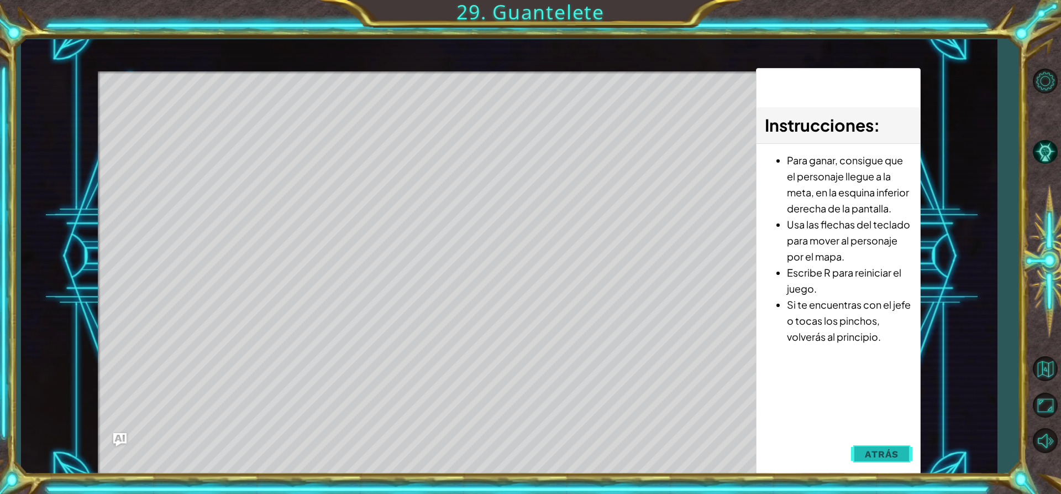
click at [887, 452] on span "Atrás" at bounding box center [882, 453] width 34 height 11
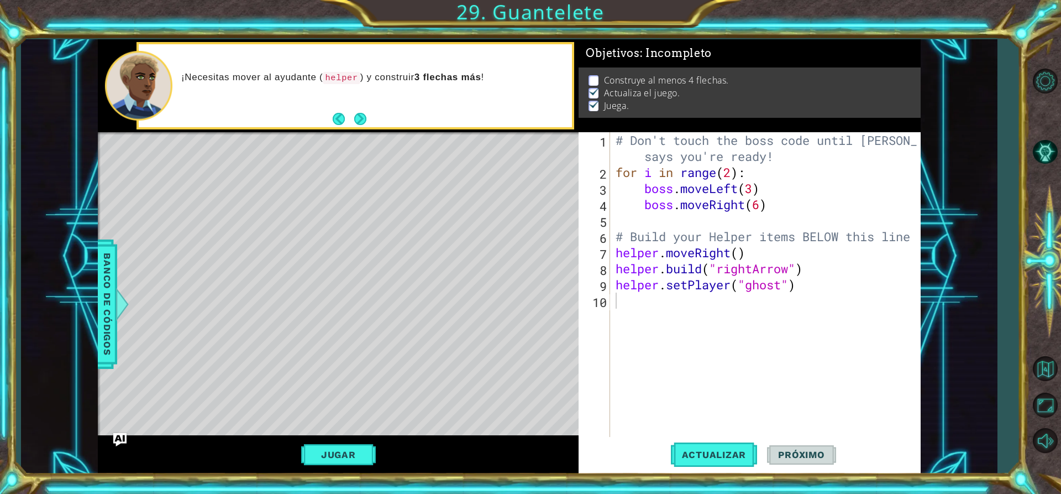
type textarea "helper.build("rightArrow")"
click at [808, 269] on div "# Don't touch the boss code until Vega says you're ready! for i in range ( 2 ) …" at bounding box center [769, 308] width 310 height 353
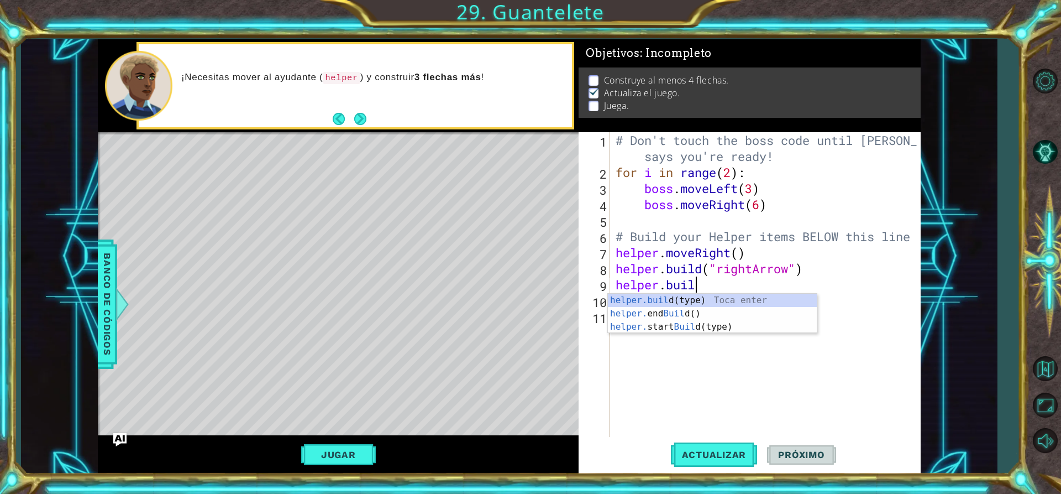
scroll to position [0, 3]
click at [701, 302] on div "helper.build (type) Toca enter helper. end Build () Toca enter helper. start Bu…" at bounding box center [712, 327] width 209 height 66
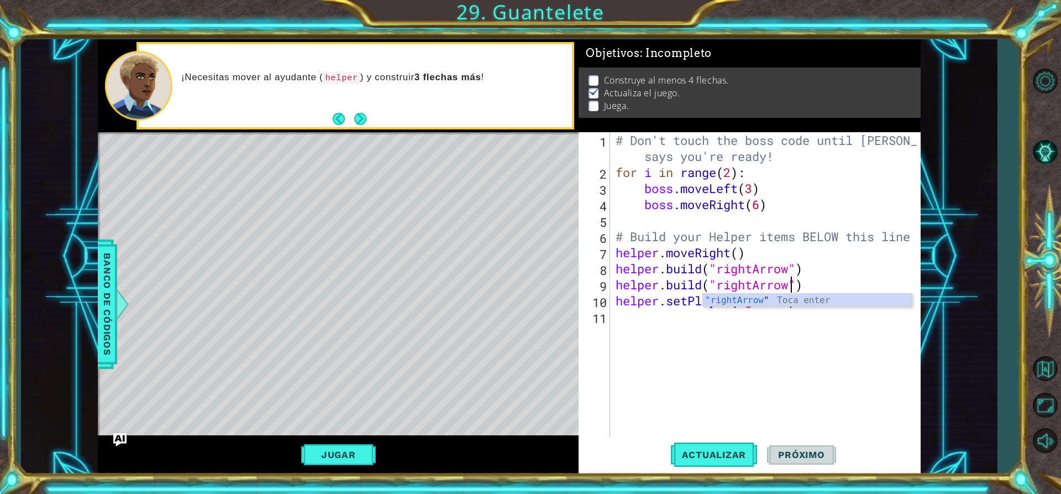
scroll to position [0, 8]
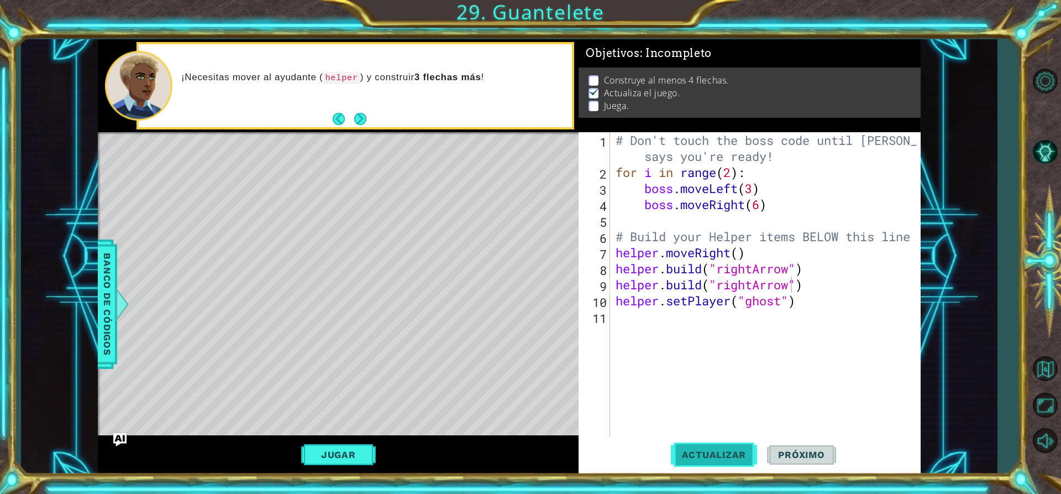
click at [708, 451] on span "Actualizar" at bounding box center [714, 454] width 87 height 11
click at [364, 454] on button "Jugar" at bounding box center [338, 454] width 75 height 21
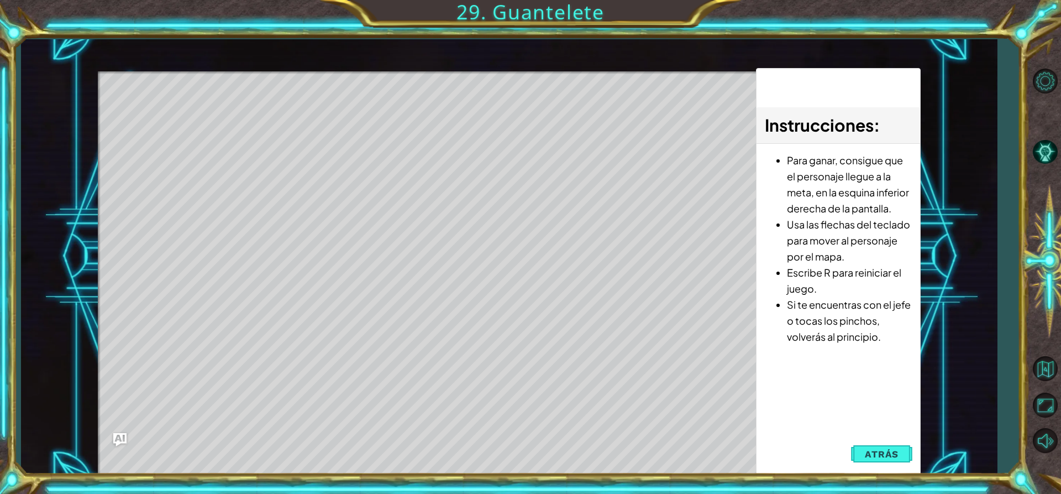
click at [855, 473] on div "Instrucciones : Para ganar, consigue que el personaje llegue a la meta, en la e…" at bounding box center [838, 271] width 165 height 407
click at [866, 447] on button "Atrás" at bounding box center [881, 454] width 61 height 22
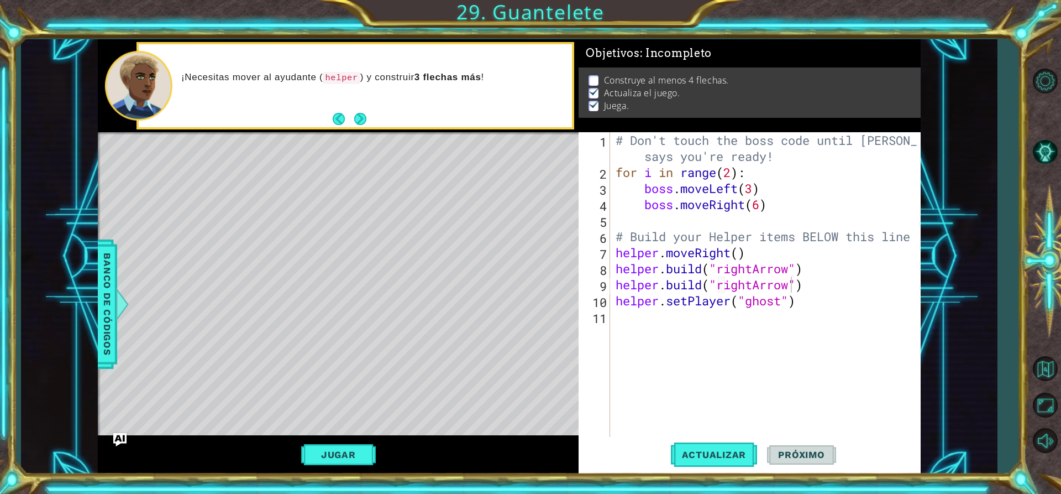
click at [752, 191] on div "# Don't touch the boss code until Vega says you're ready! for i in range ( 2 ) …" at bounding box center [769, 308] width 310 height 353
click at [763, 205] on div "# Don't touch the boss code until Vega says you're ready! for i in range ( 2 ) …" at bounding box center [769, 308] width 310 height 353
drag, startPoint x: 336, startPoint y: 449, endPoint x: 671, endPoint y: 489, distance: 337.4
click at [340, 450] on button "Jugar" at bounding box center [338, 454] width 75 height 21
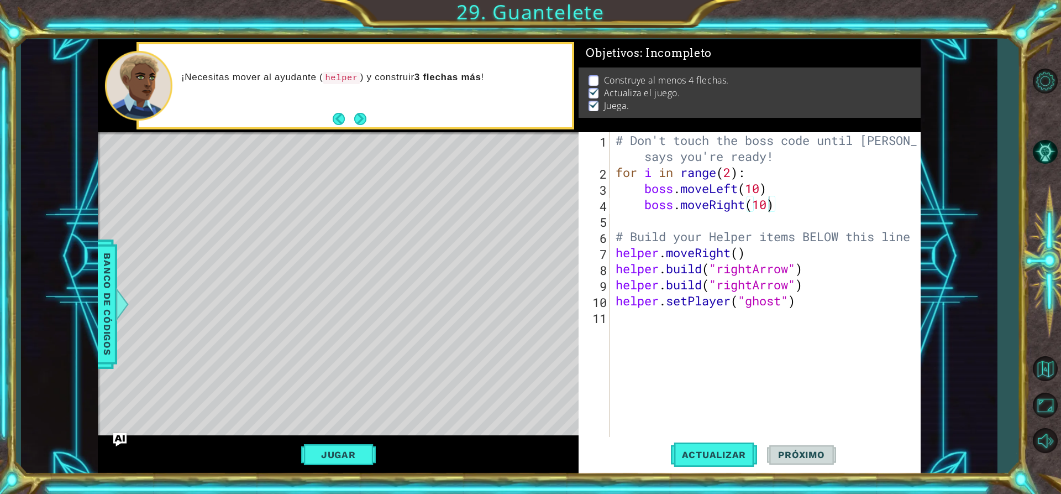
click at [789, 287] on div "# Don't touch the boss code until Vega says you're ready! for i in range ( 2 ) …" at bounding box center [769, 308] width 310 height 353
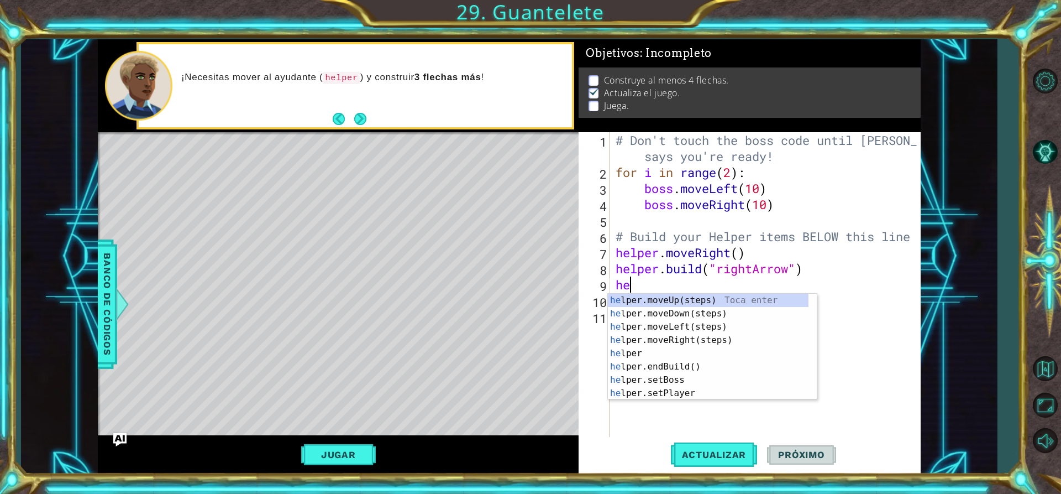
scroll to position [0, 0]
type textarea "h"
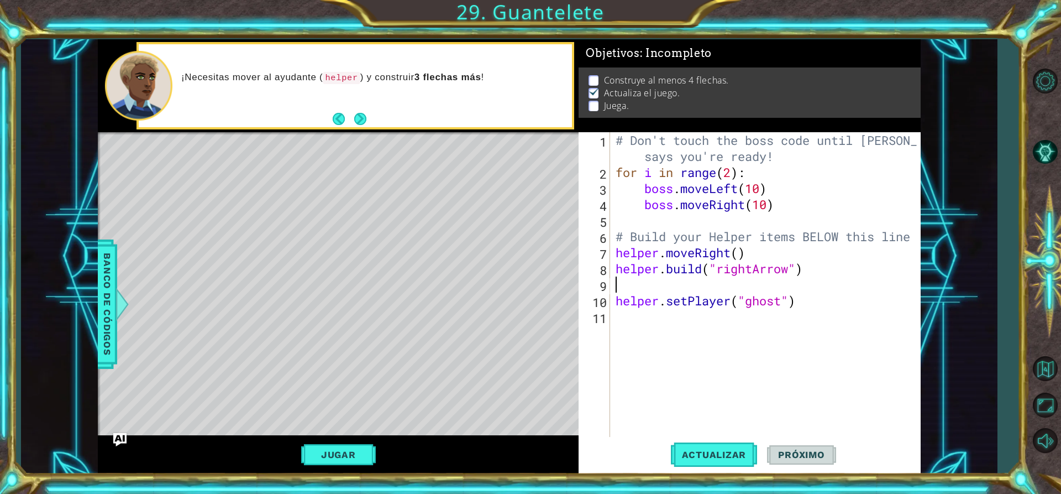
type textarea "helper.build("rightArrow")"
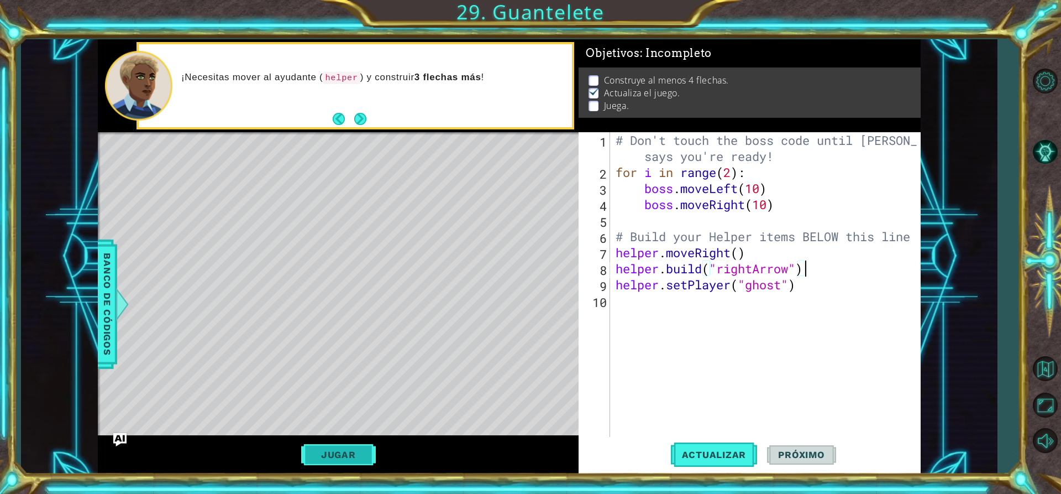
click at [334, 459] on button "Jugar" at bounding box center [338, 454] width 75 height 21
click at [814, 272] on div "# Don't touch the boss code until Vega says you're ready! for i in range ( 2 ) …" at bounding box center [769, 308] width 310 height 353
click at [113, 309] on span "Banco de códigos" at bounding box center [107, 304] width 18 height 114
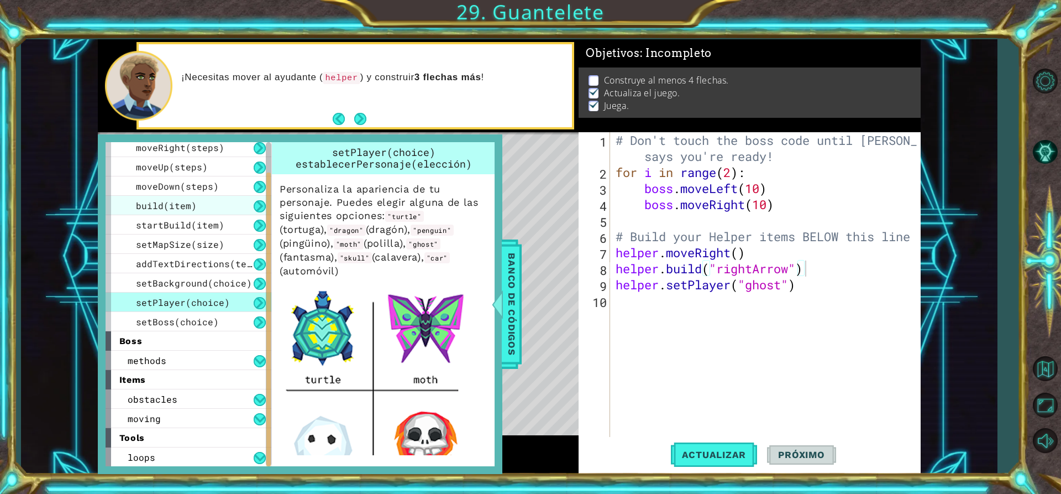
click at [186, 197] on div "build(item)" at bounding box center [189, 205] width 166 height 19
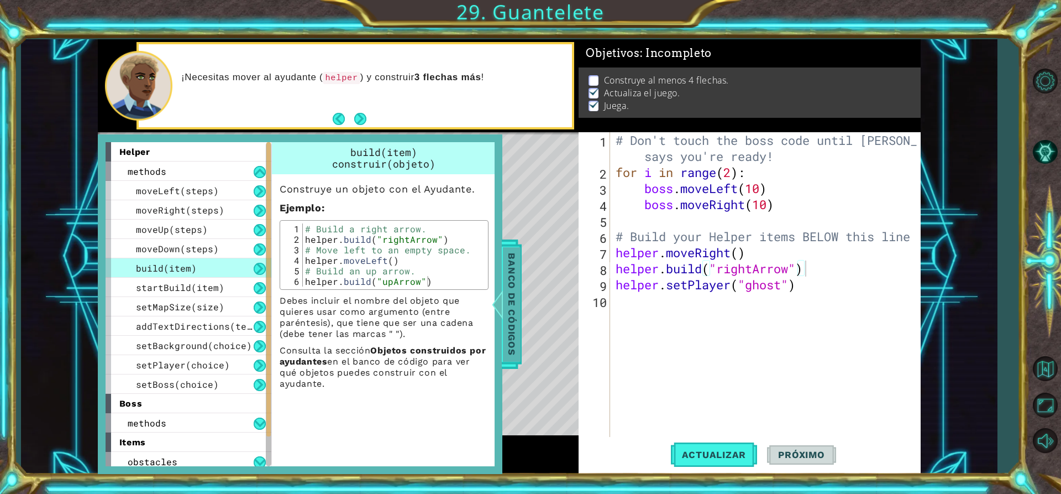
click at [509, 299] on span "Banco de códigos" at bounding box center [512, 304] width 18 height 114
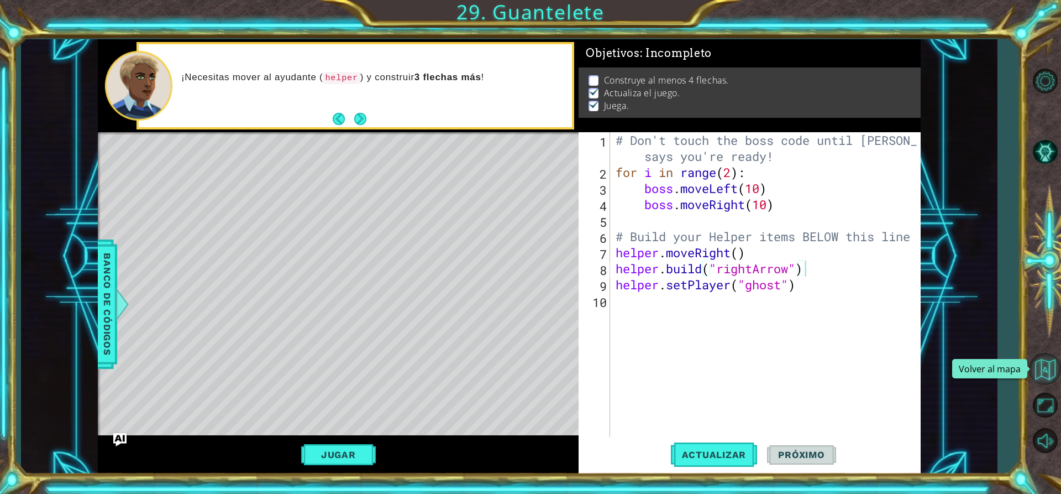
click at [1052, 374] on button "Volver al mapa" at bounding box center [1045, 369] width 32 height 32
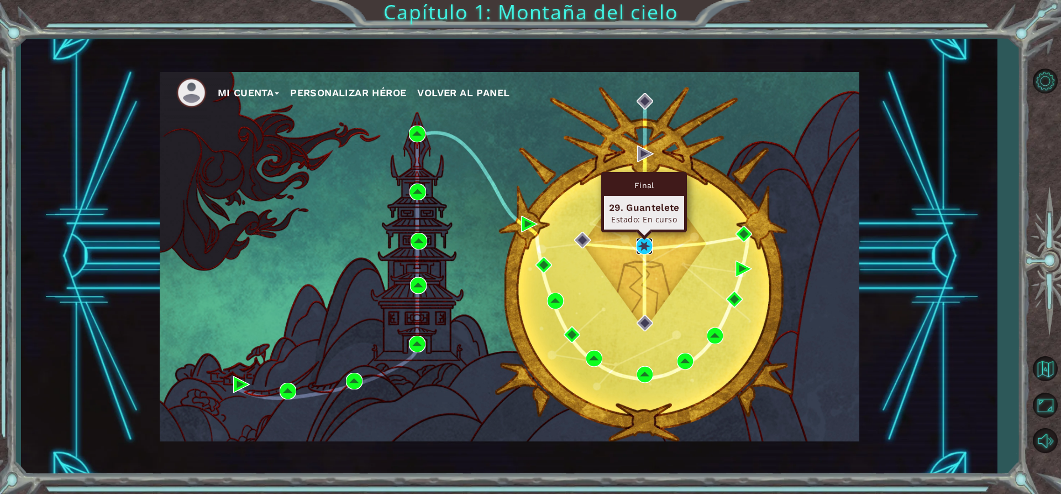
click at [647, 243] on img at bounding box center [644, 246] width 17 height 17
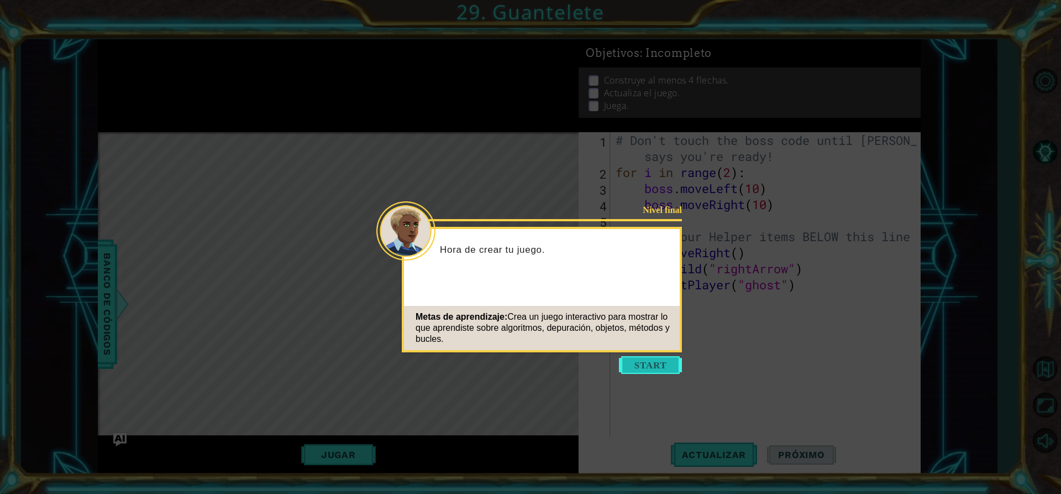
click at [655, 359] on button "Start" at bounding box center [650, 365] width 63 height 18
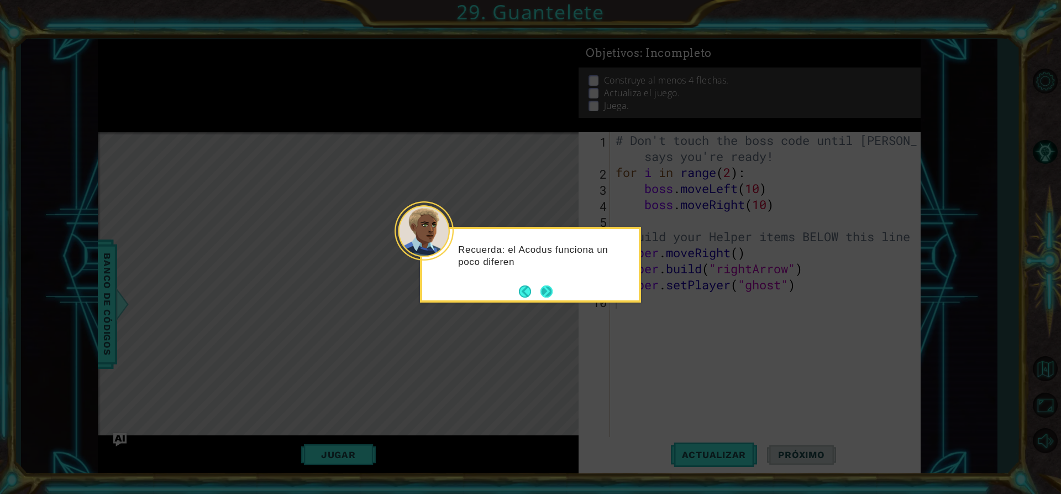
click at [546, 292] on button "Next" at bounding box center [547, 291] width 12 height 12
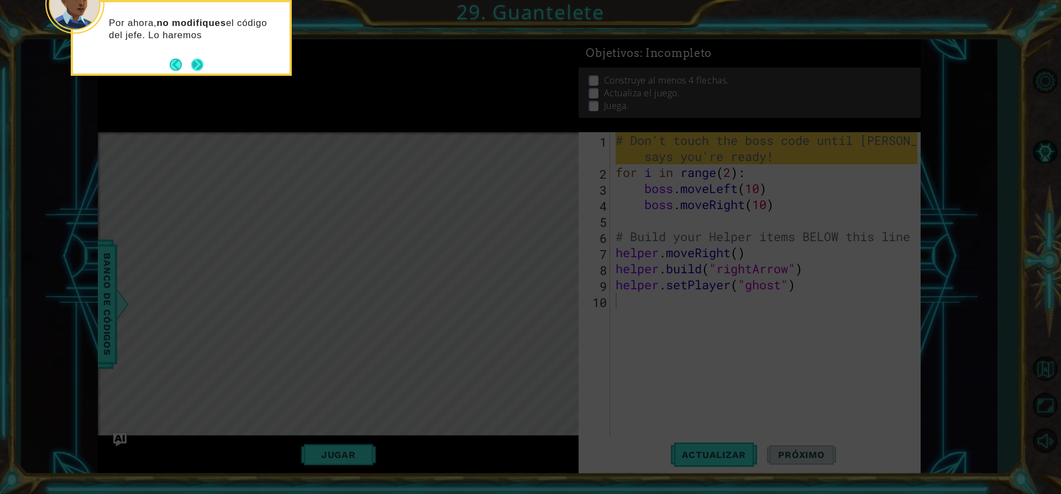
click at [197, 60] on button "Next" at bounding box center [197, 65] width 12 height 12
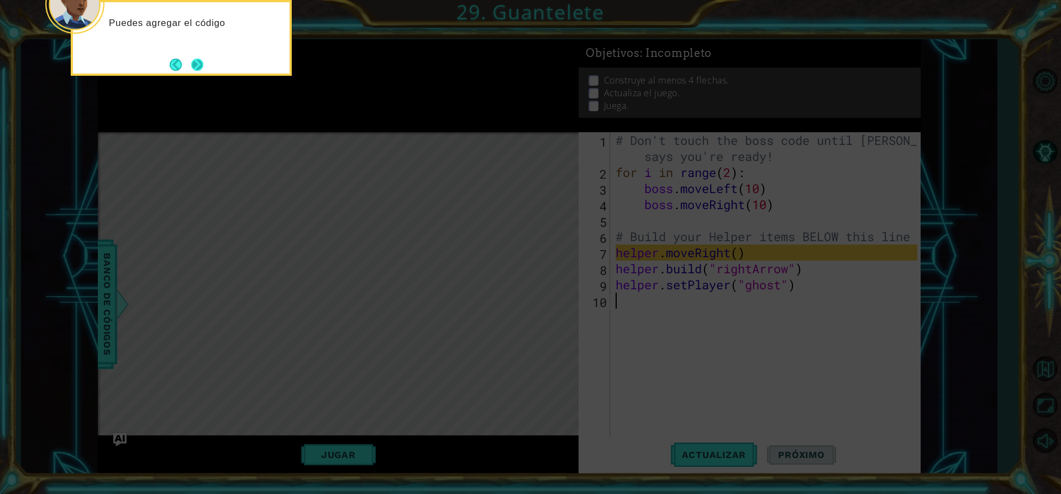
click at [202, 64] on button "Next" at bounding box center [197, 65] width 12 height 12
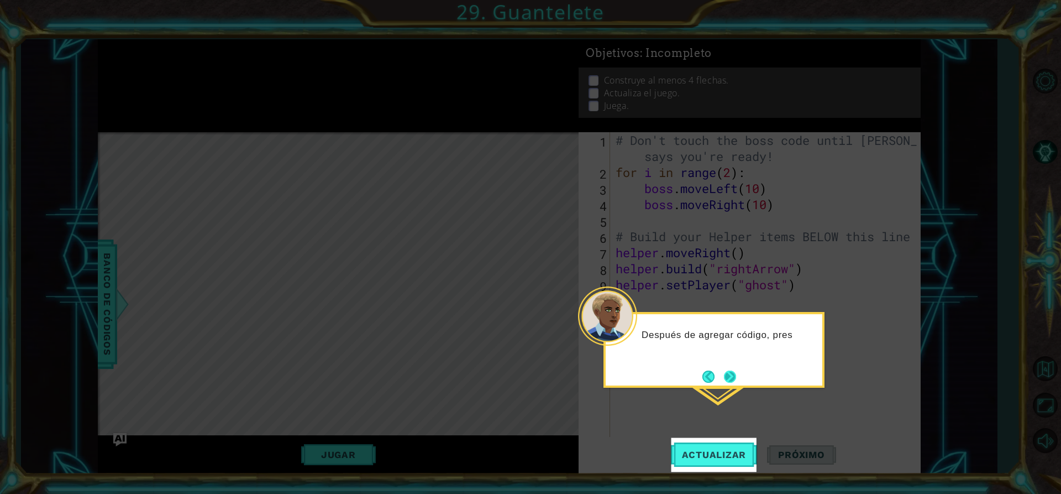
click at [730, 370] on button "Next" at bounding box center [730, 376] width 12 height 12
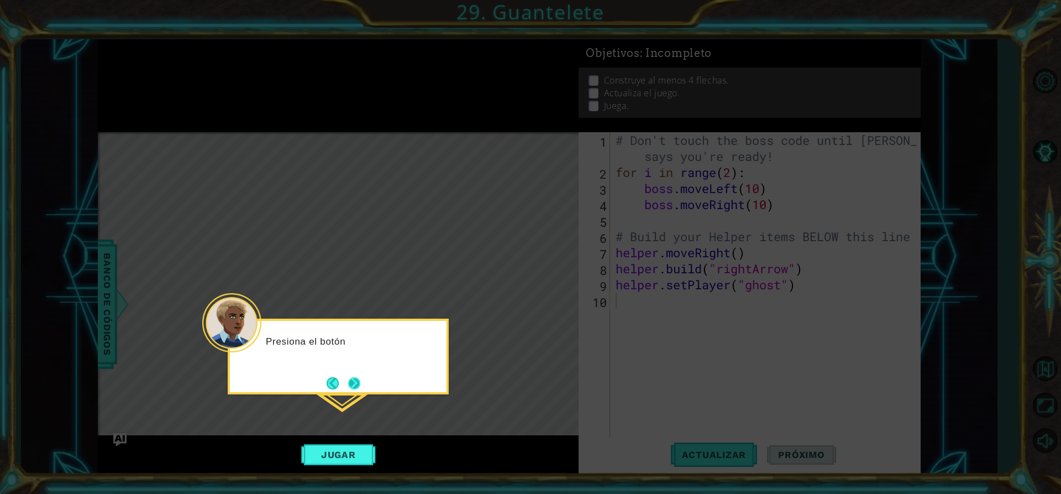
click at [360, 385] on button "Next" at bounding box center [354, 383] width 12 height 12
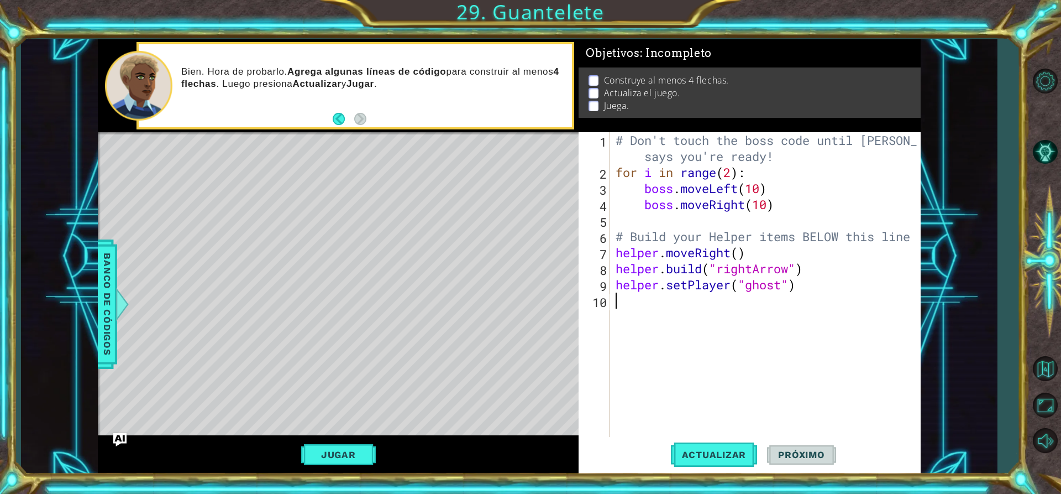
click at [849, 372] on div "# Don't touch the boss code until Vega says you're ready! for i in range ( 2 ) …" at bounding box center [769, 308] width 310 height 353
click at [367, 459] on button "Jugar" at bounding box center [338, 454] width 75 height 21
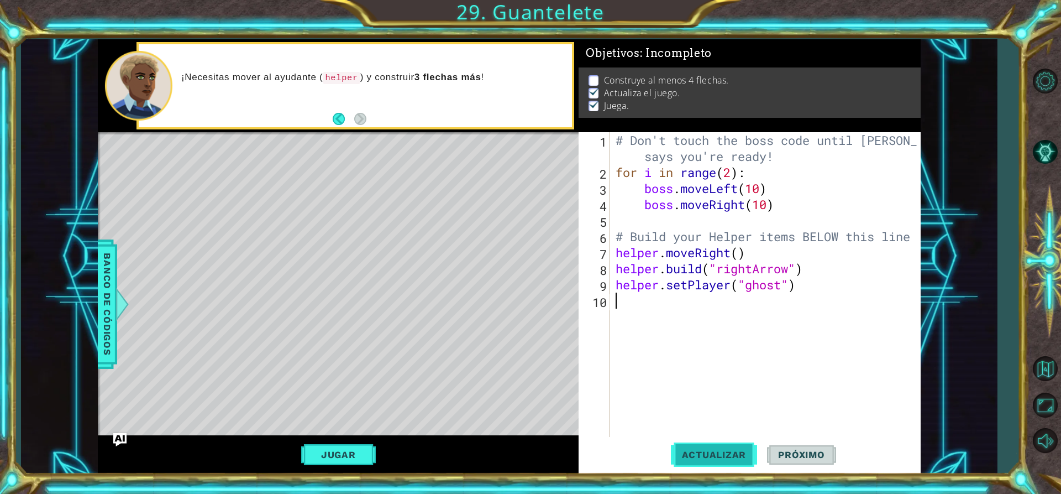
click at [718, 458] on span "Actualizar" at bounding box center [714, 454] width 87 height 11
drag, startPoint x: 749, startPoint y: 268, endPoint x: 777, endPoint y: 259, distance: 29.2
click at [797, 264] on div "# Don't touch the boss code until Vega says you're ready! for i in range ( 2 ) …" at bounding box center [769, 308] width 310 height 353
drag, startPoint x: 618, startPoint y: 252, endPoint x: 1061, endPoint y: 330, distance: 449.6
click at [662, 245] on div "# Don't touch the boss code until Vega says you're ready! for i in range ( 2 ) …" at bounding box center [769, 308] width 310 height 353
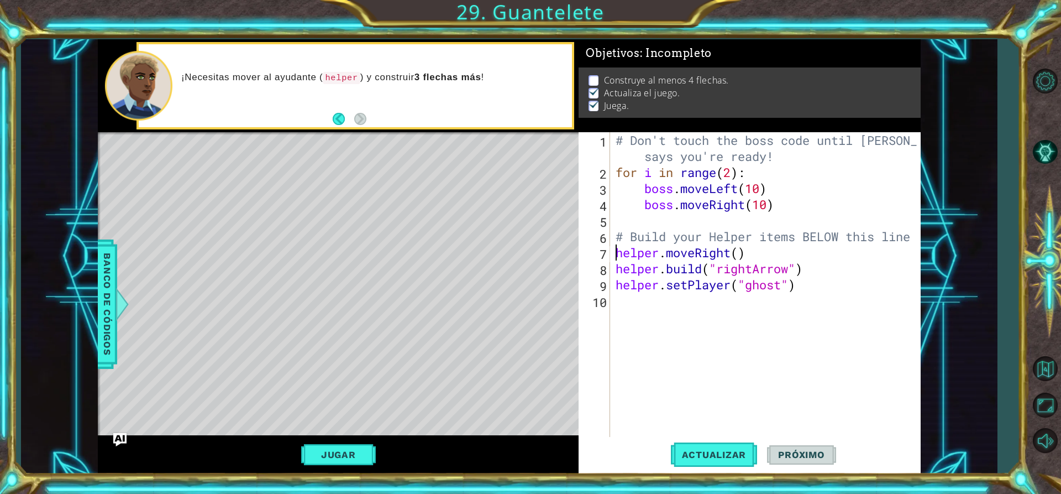
type textarea "helper.moveRight()"
type textarea "for i in range (3):"
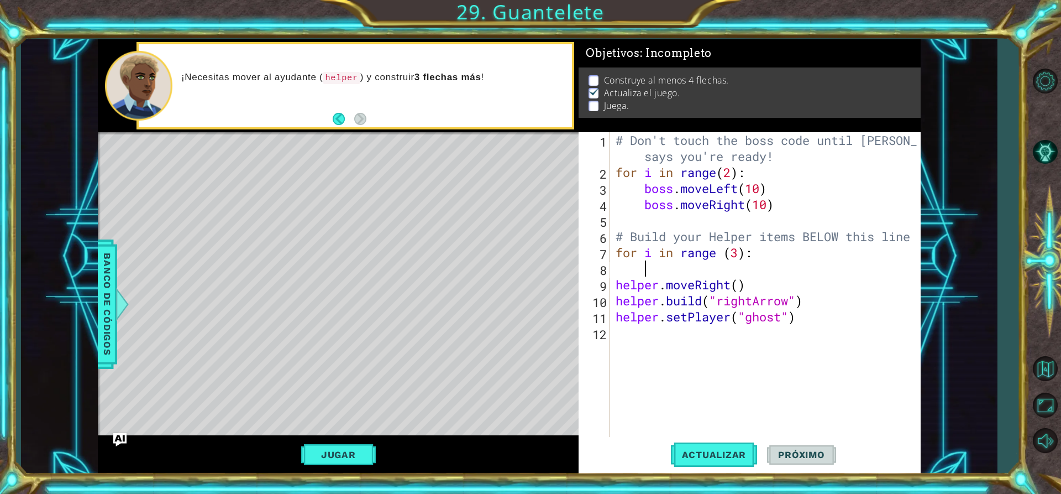
scroll to position [0, 0]
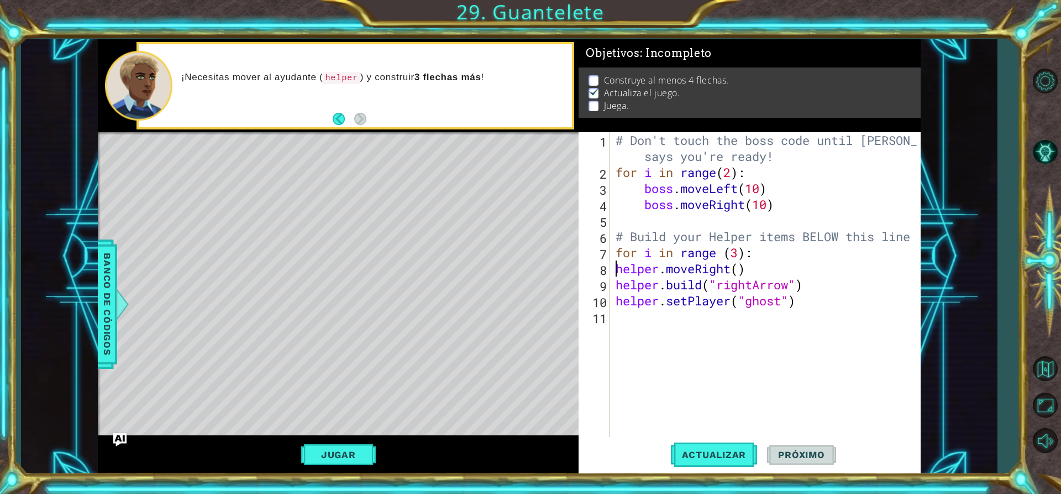
click at [615, 270] on div "# Don't touch the boss code until Vega says you're ready! for i in range ( 2 ) …" at bounding box center [769, 308] width 310 height 353
click at [614, 284] on div "# Don't touch the boss code until Vega says you're ready! for i in range ( 2 ) …" at bounding box center [769, 308] width 310 height 353
type textarea "helper.build("rightArrow")"
click at [664, 413] on div "# Don't touch the boss code until Vega says you're ready! for i in range ( 2 ) …" at bounding box center [769, 308] width 310 height 353
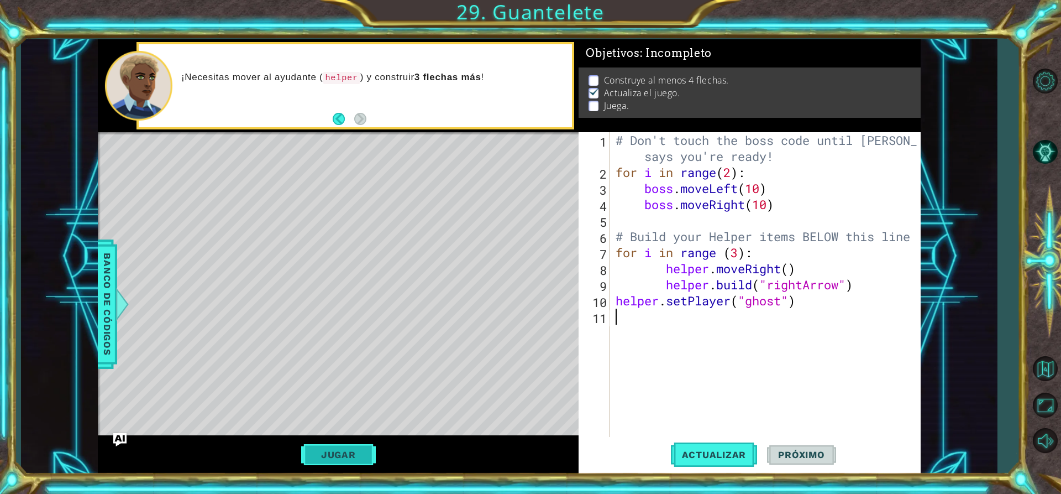
click at [350, 454] on button "Jugar" at bounding box center [338, 454] width 75 height 21
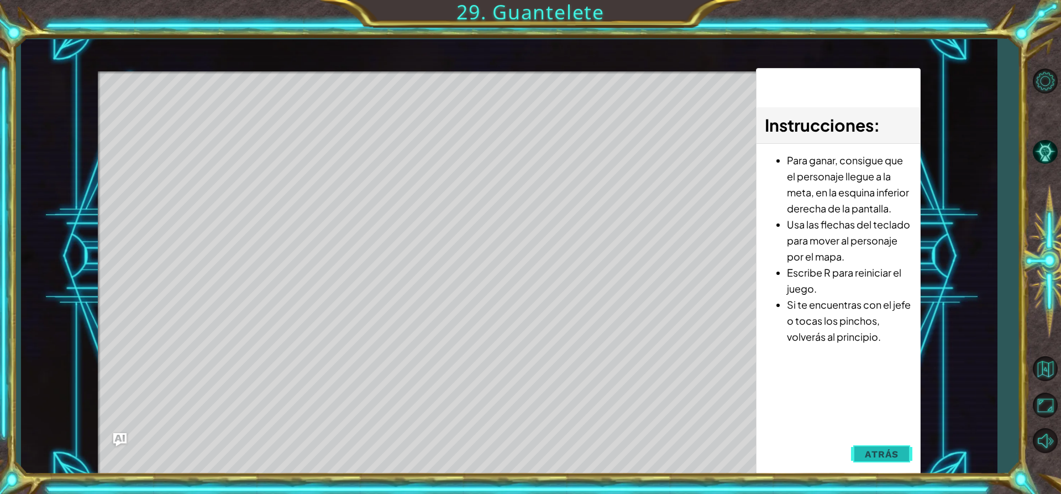
click at [880, 447] on button "Atrás" at bounding box center [881, 454] width 61 height 22
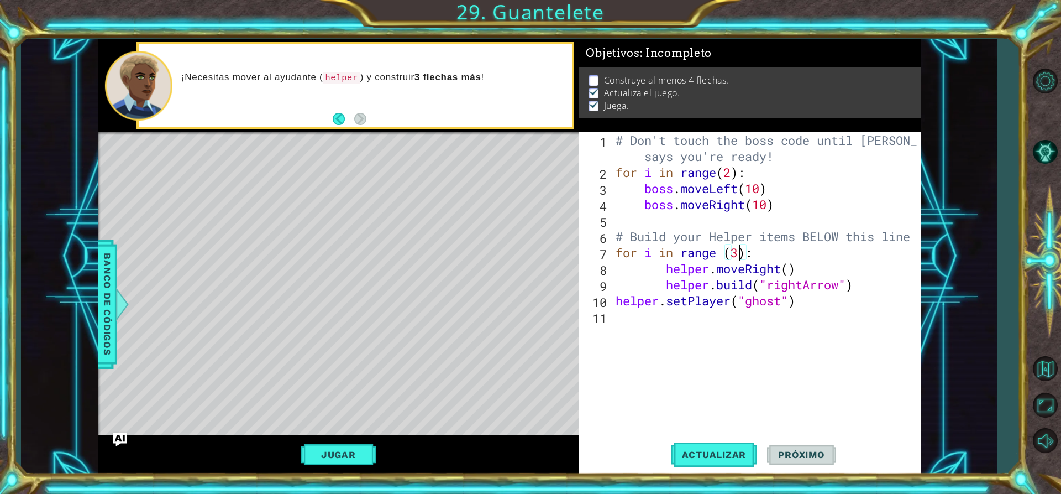
click at [741, 248] on div "# Don't touch the boss code until Vega says you're ready! for i in range ( 2 ) …" at bounding box center [769, 308] width 310 height 353
type textarea "for i in range (4):"
click at [365, 449] on button "Jugar" at bounding box center [338, 454] width 75 height 21
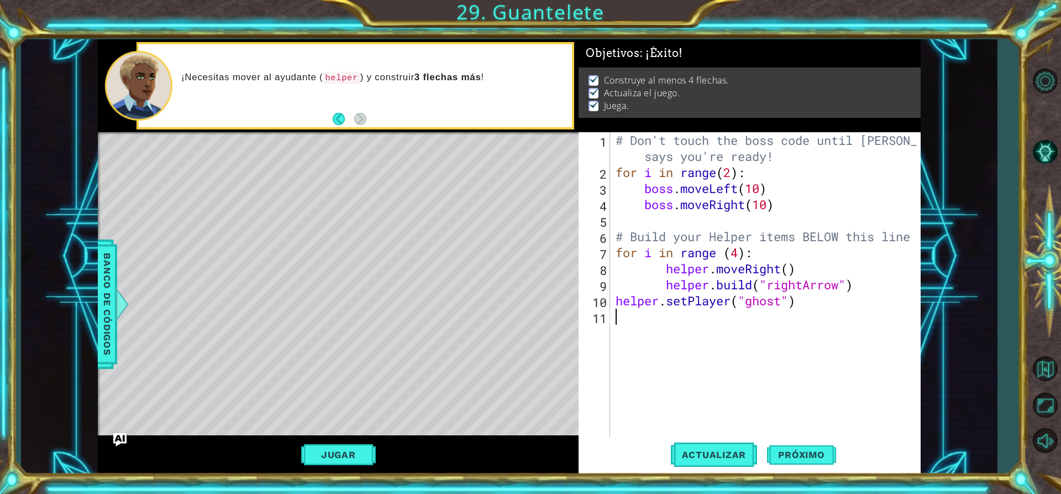
click at [726, 371] on div "# Don't touch the boss code until Vega says you're ready! for i in range ( 2 ) …" at bounding box center [769, 308] width 310 height 353
click at [353, 448] on button "Jugar" at bounding box center [338, 454] width 75 height 21
click at [801, 452] on span "Próximo" at bounding box center [801, 456] width 69 height 11
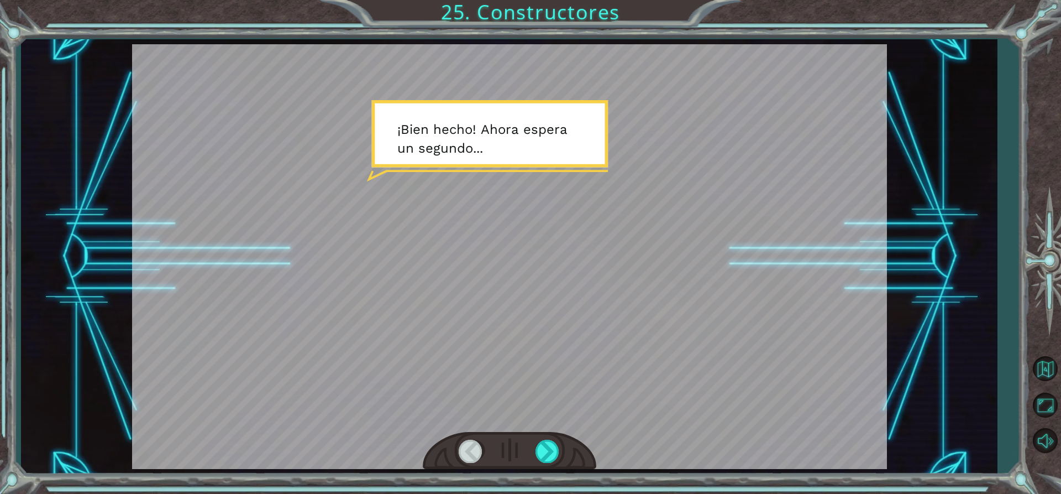
click at [776, 188] on div at bounding box center [509, 256] width 755 height 425
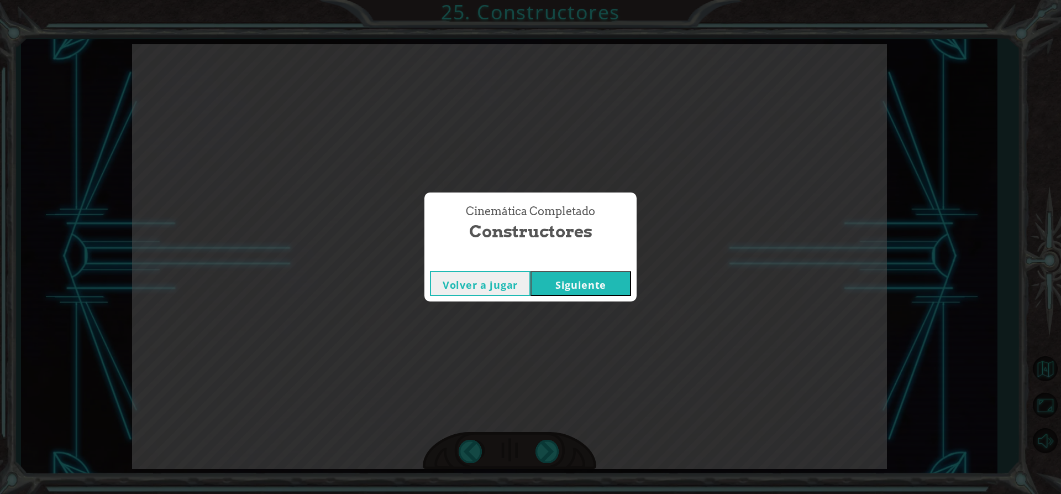
click at [625, 282] on button "Siguiente" at bounding box center [581, 283] width 101 height 25
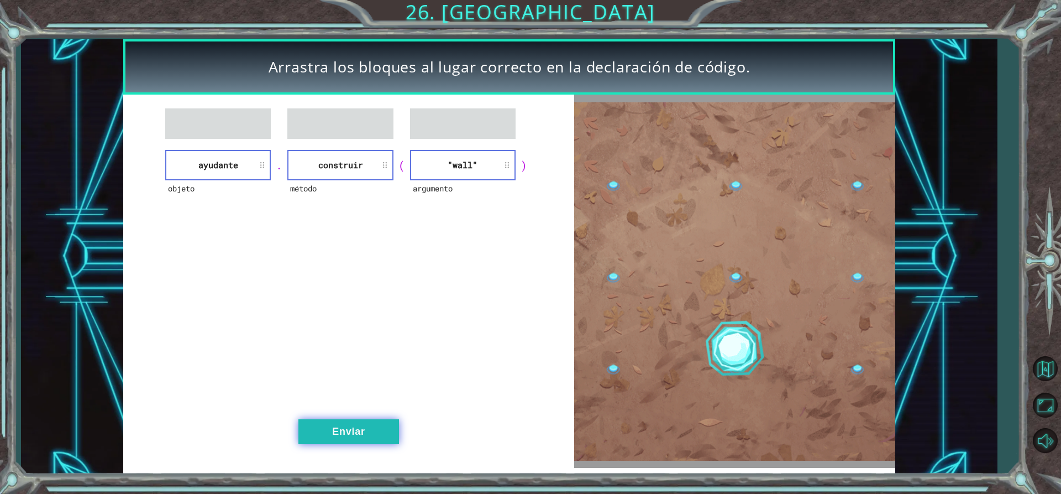
click at [388, 432] on button "Enviar" at bounding box center [349, 431] width 101 height 25
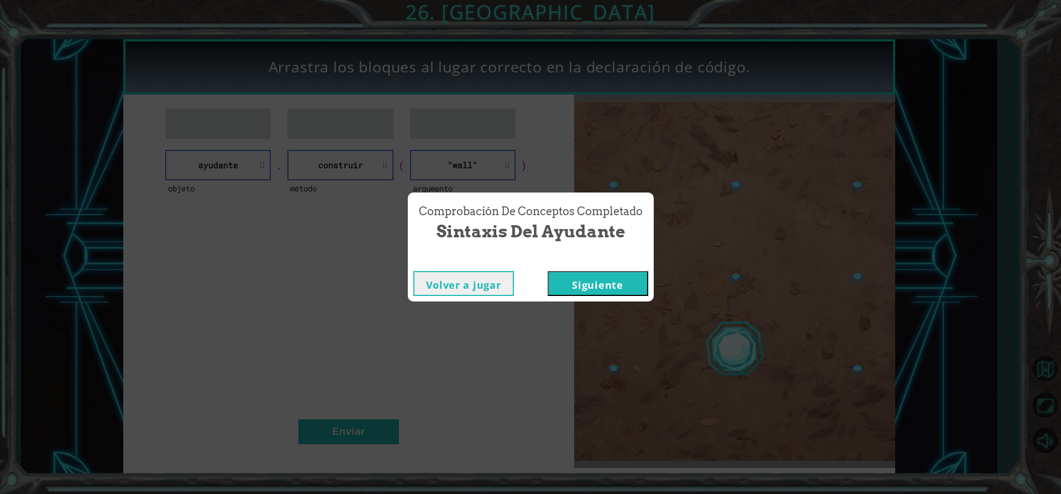
click at [614, 283] on button "Siguiente" at bounding box center [598, 283] width 101 height 25
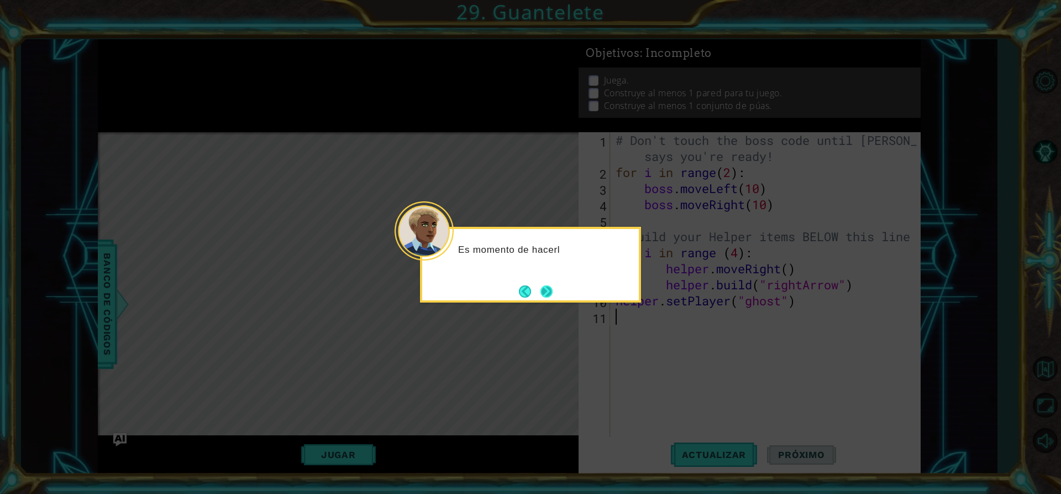
click at [545, 289] on button "Next" at bounding box center [547, 291] width 14 height 14
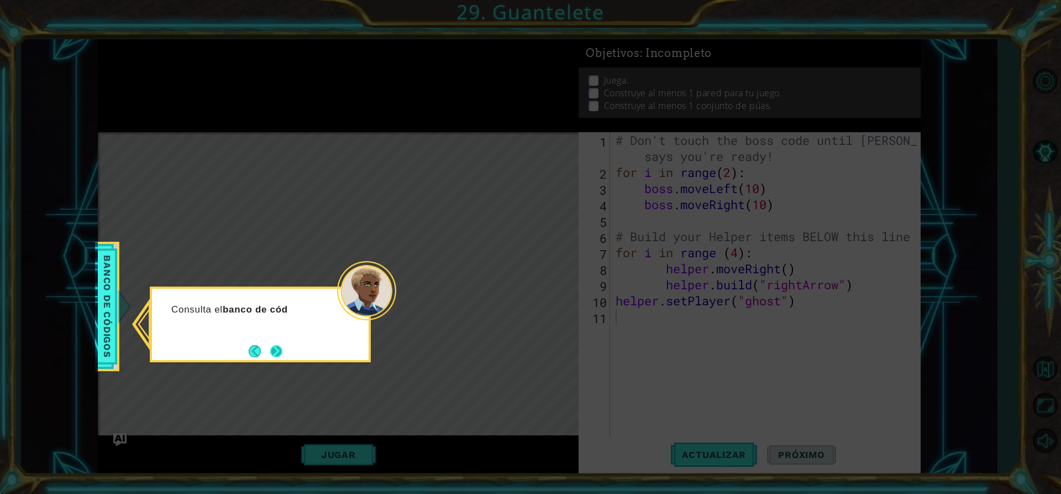
click at [280, 350] on button "Next" at bounding box center [276, 351] width 12 height 12
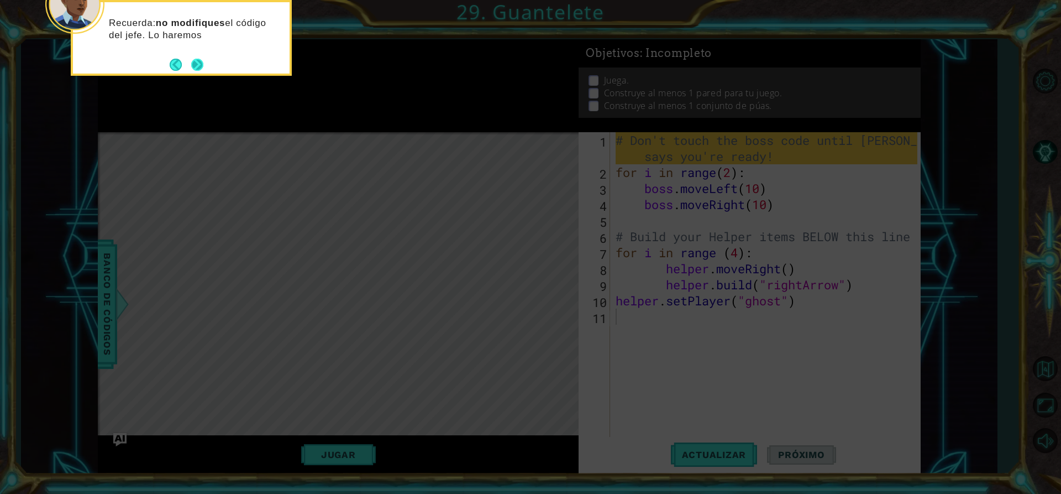
click at [196, 64] on button "Next" at bounding box center [197, 65] width 12 height 12
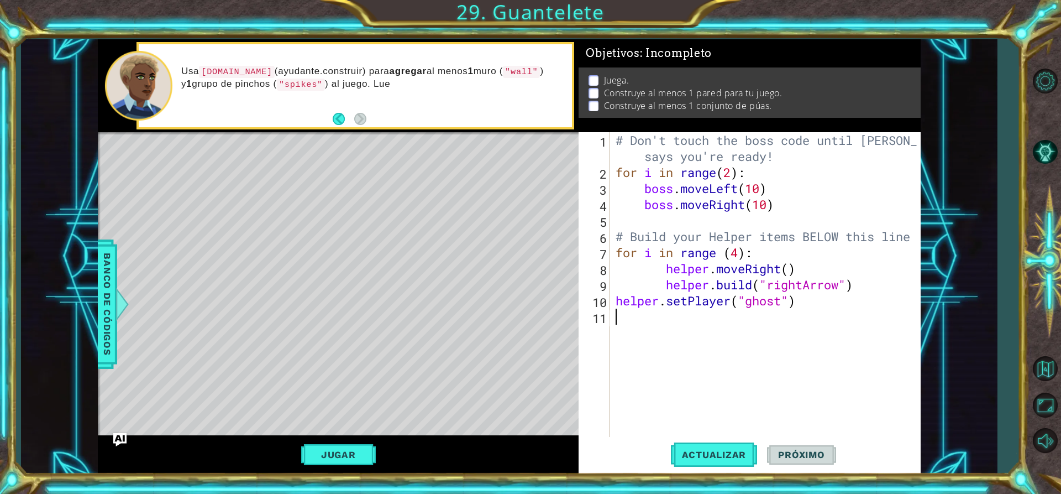
click at [714, 332] on div "# Don't touch the boss code until Vega says you're ready! for i in range ( 2 ) …" at bounding box center [769, 308] width 310 height 353
click at [729, 457] on span "Actualizar" at bounding box center [714, 454] width 87 height 11
